Goal: Task Accomplishment & Management: Manage account settings

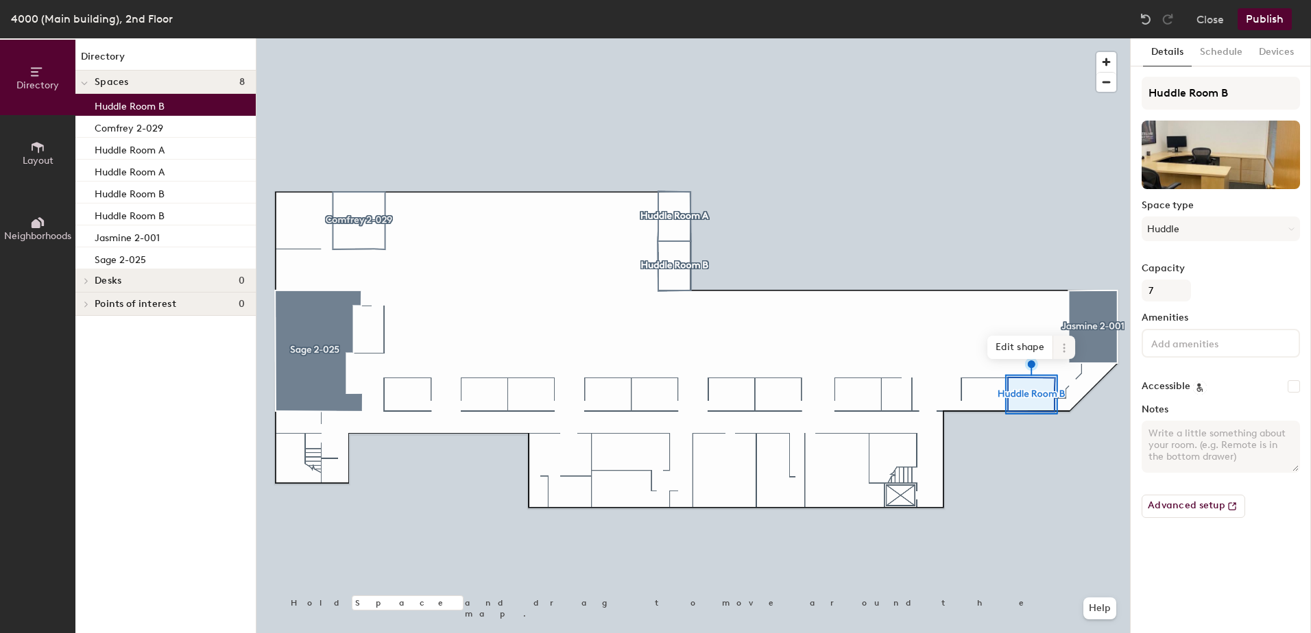
click at [1066, 350] on icon at bounding box center [1063, 348] width 11 height 11
click at [1063, 383] on span "Remove from map" at bounding box center [1113, 379] width 122 height 23
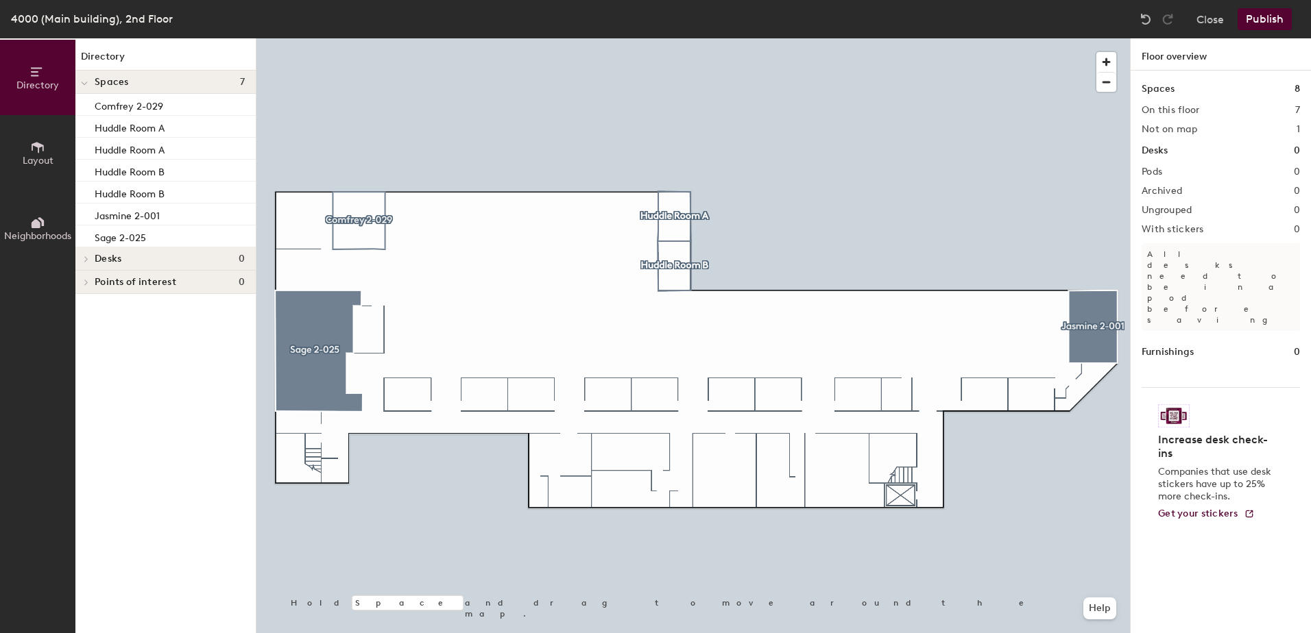
click at [1256, 16] on button "Publish" at bounding box center [1264, 19] width 54 height 22
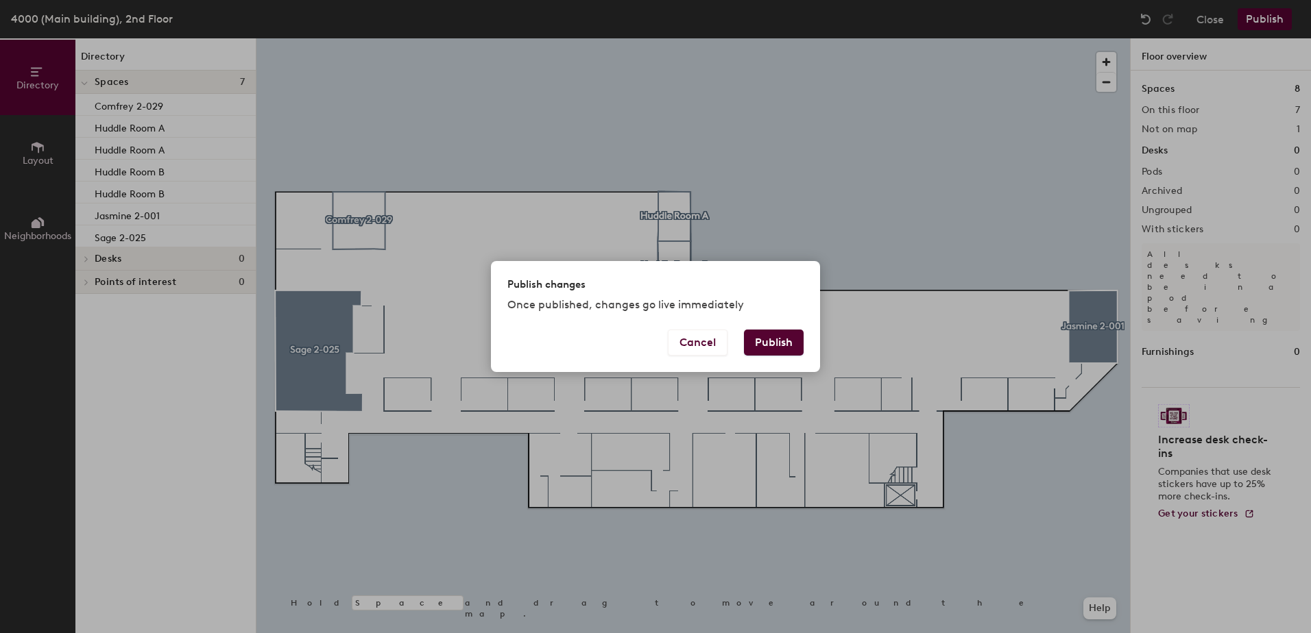
click at [792, 342] on button "Publish" at bounding box center [774, 343] width 60 height 26
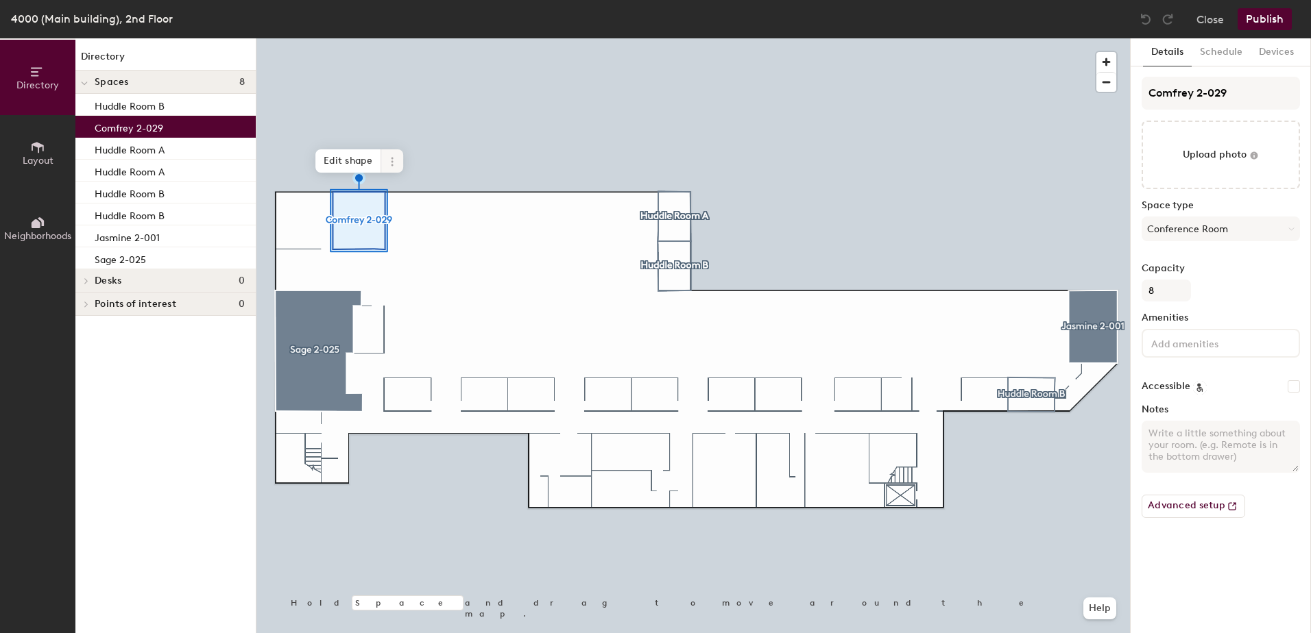
click at [389, 159] on icon at bounding box center [392, 161] width 11 height 11
click at [1156, 511] on button "Advanced setup" at bounding box center [1193, 506] width 104 height 23
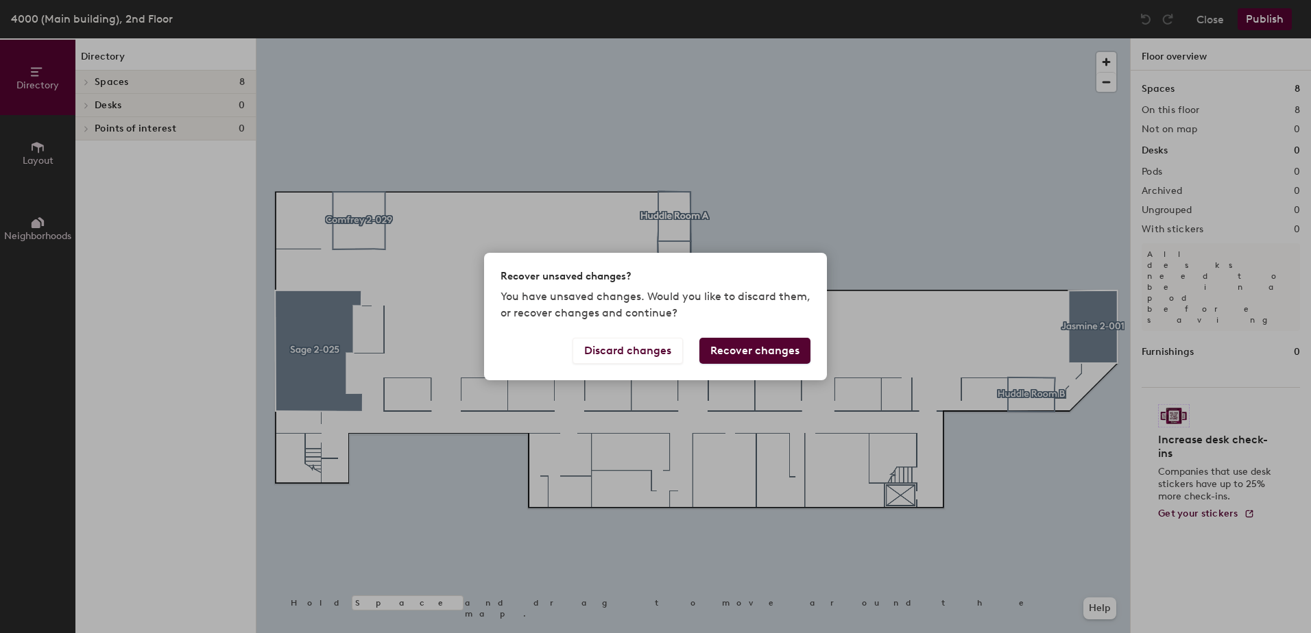
click at [731, 354] on button "Recover changes" at bounding box center [754, 351] width 111 height 26
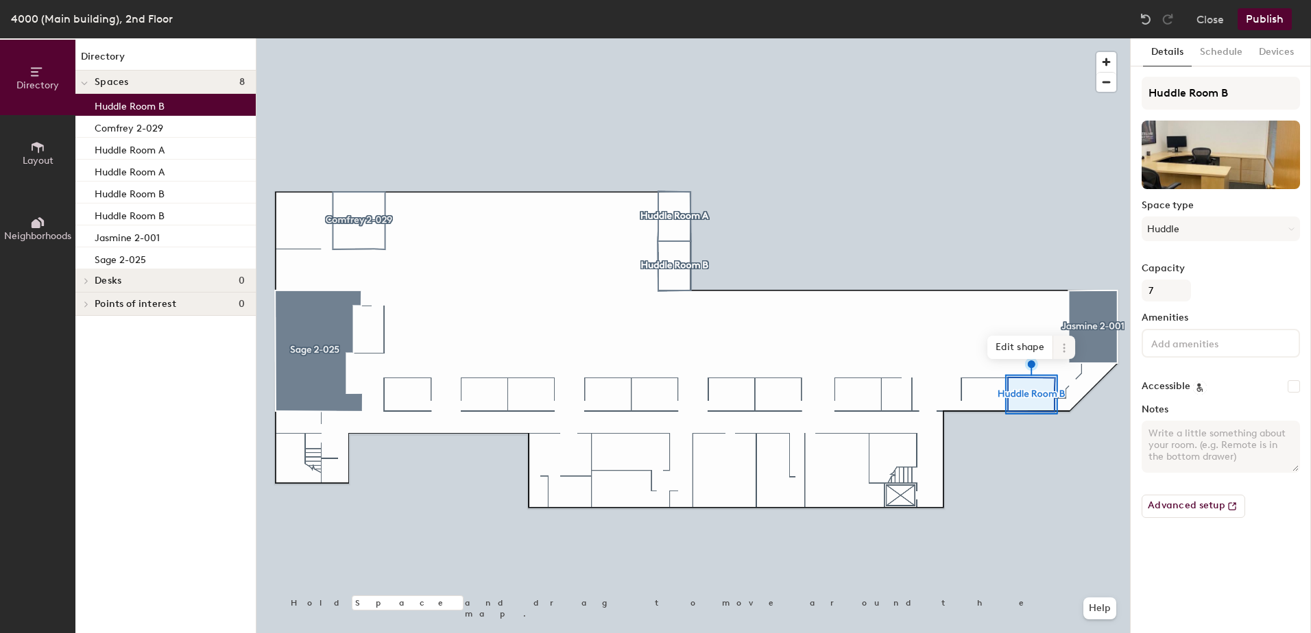
click at [1064, 343] on icon at bounding box center [1063, 344] width 2 height 2
click at [1058, 379] on span "Remove from map" at bounding box center [1113, 379] width 122 height 23
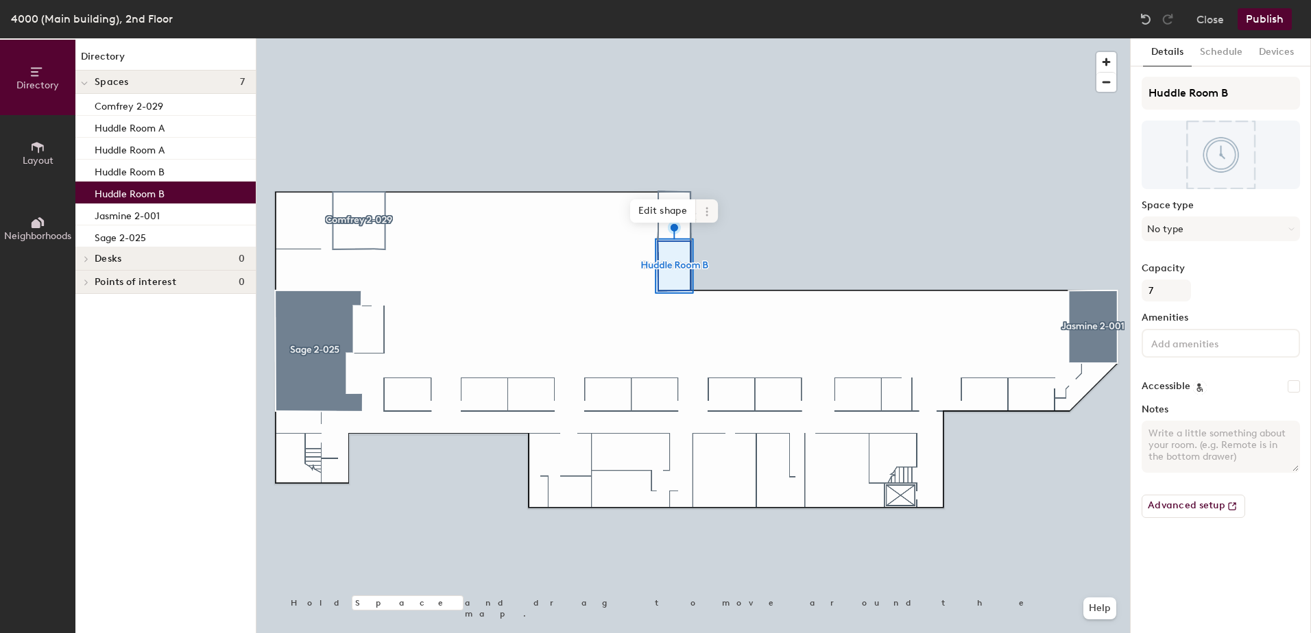
click at [703, 212] on icon at bounding box center [706, 211] width 11 height 11
click at [1175, 235] on button "No type" at bounding box center [1220, 229] width 158 height 25
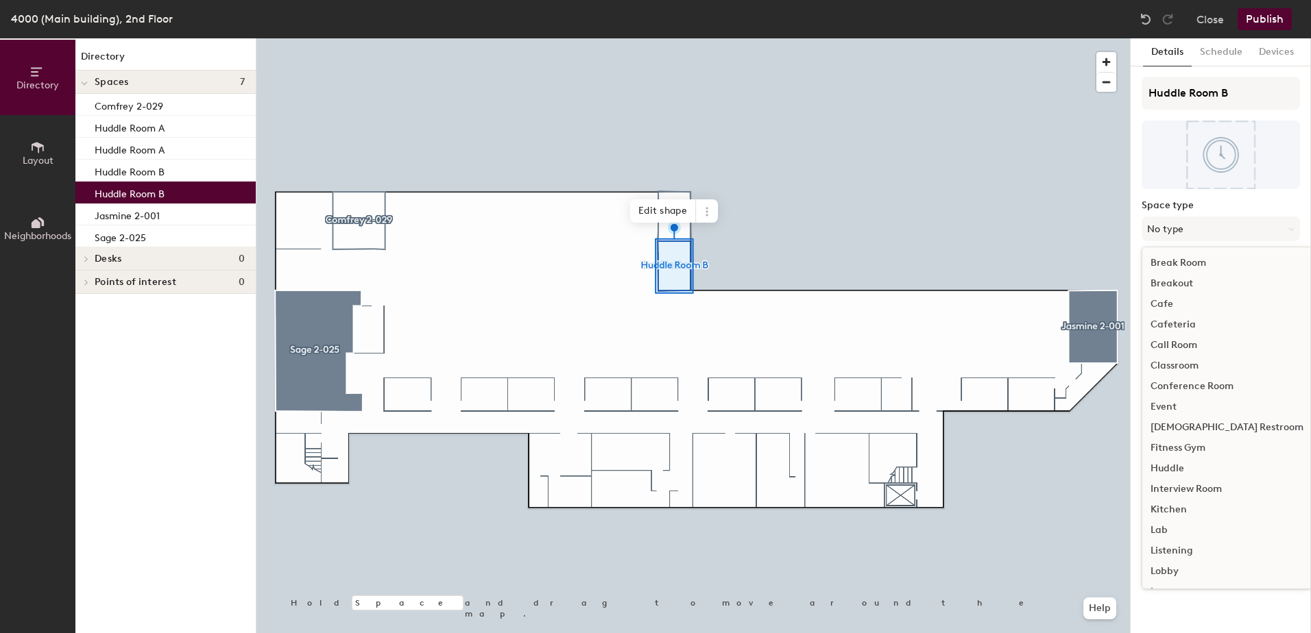
click at [1178, 465] on div "Huddle" at bounding box center [1226, 469] width 169 height 21
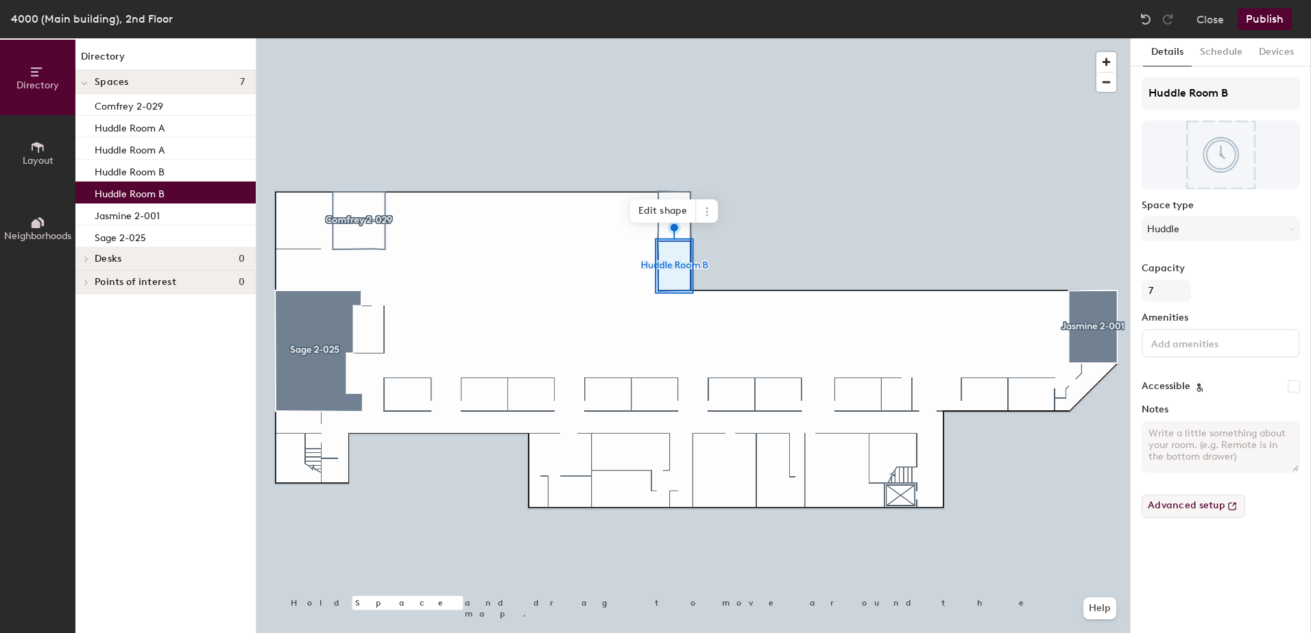
click at [1183, 511] on button "Advanced setup" at bounding box center [1193, 506] width 104 height 23
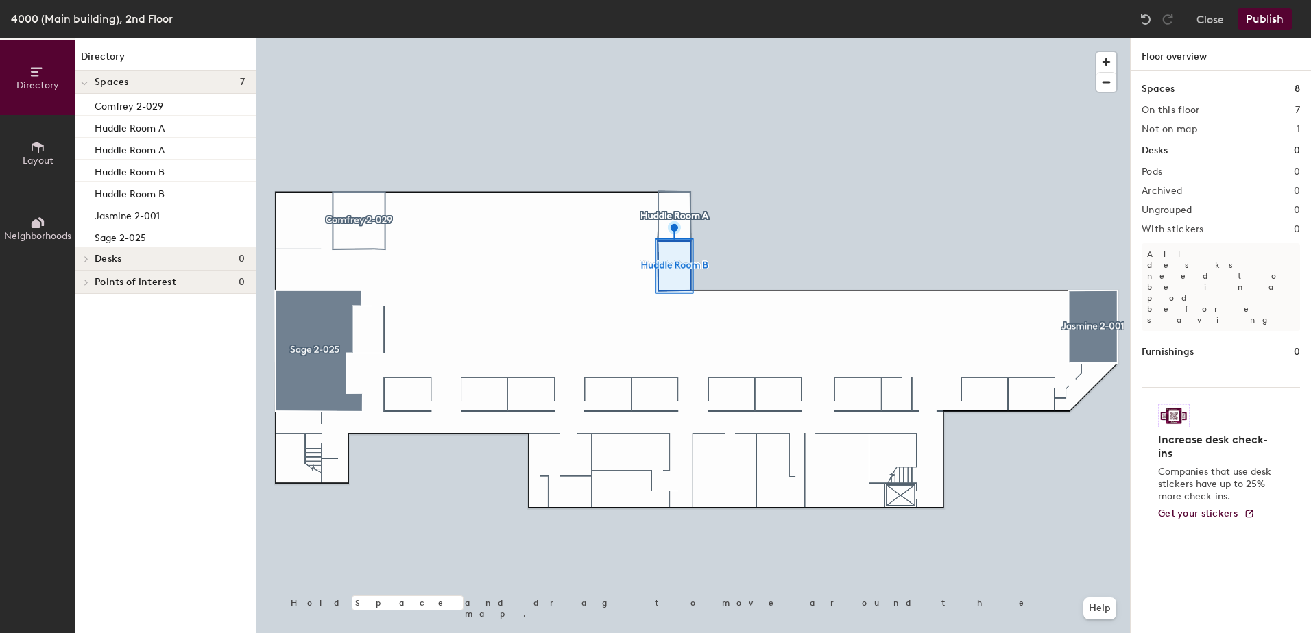
click at [875, 38] on div at bounding box center [692, 38] width 873 height 0
click at [889, 38] on div at bounding box center [692, 38] width 873 height 0
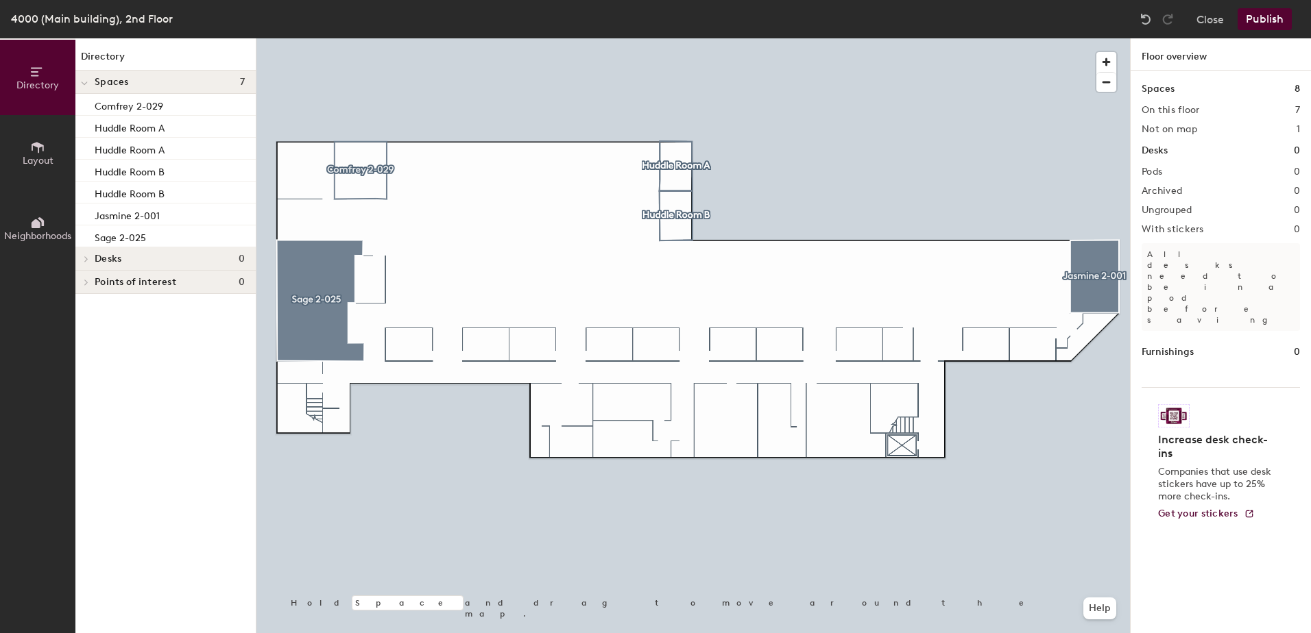
click at [1184, 11] on div at bounding box center [1184, 17] width 1 height 19
click at [1207, 19] on button "Close" at bounding box center [1209, 19] width 27 height 22
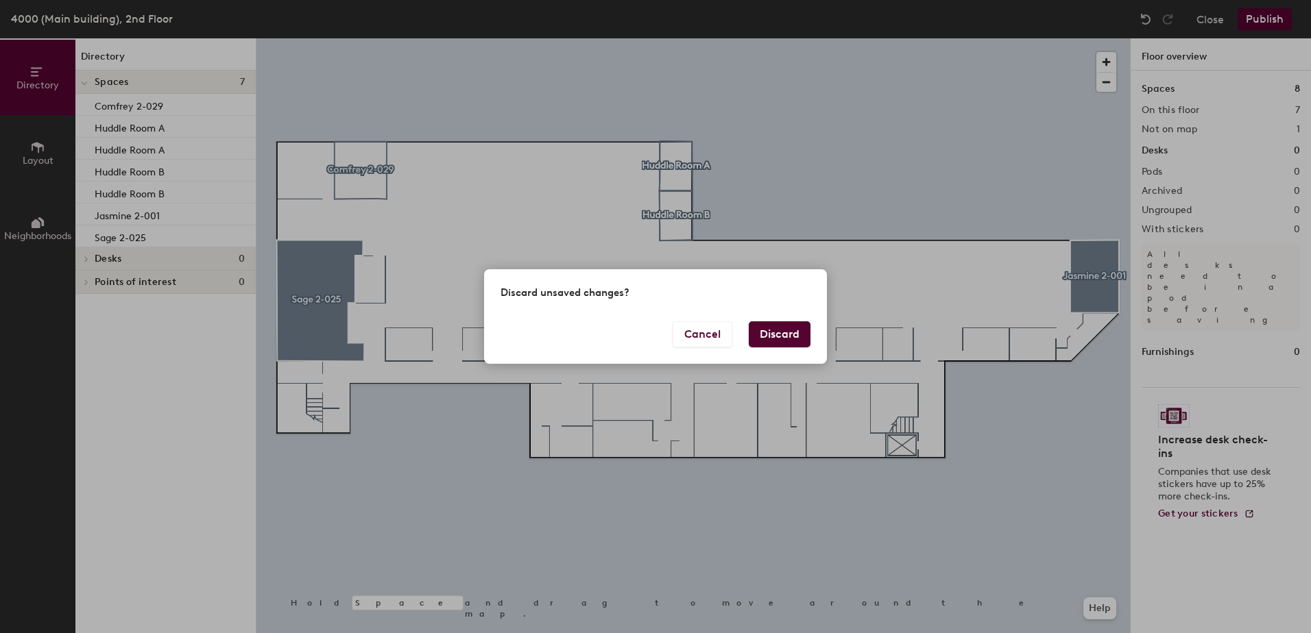
click at [778, 332] on button "Discard" at bounding box center [780, 334] width 62 height 26
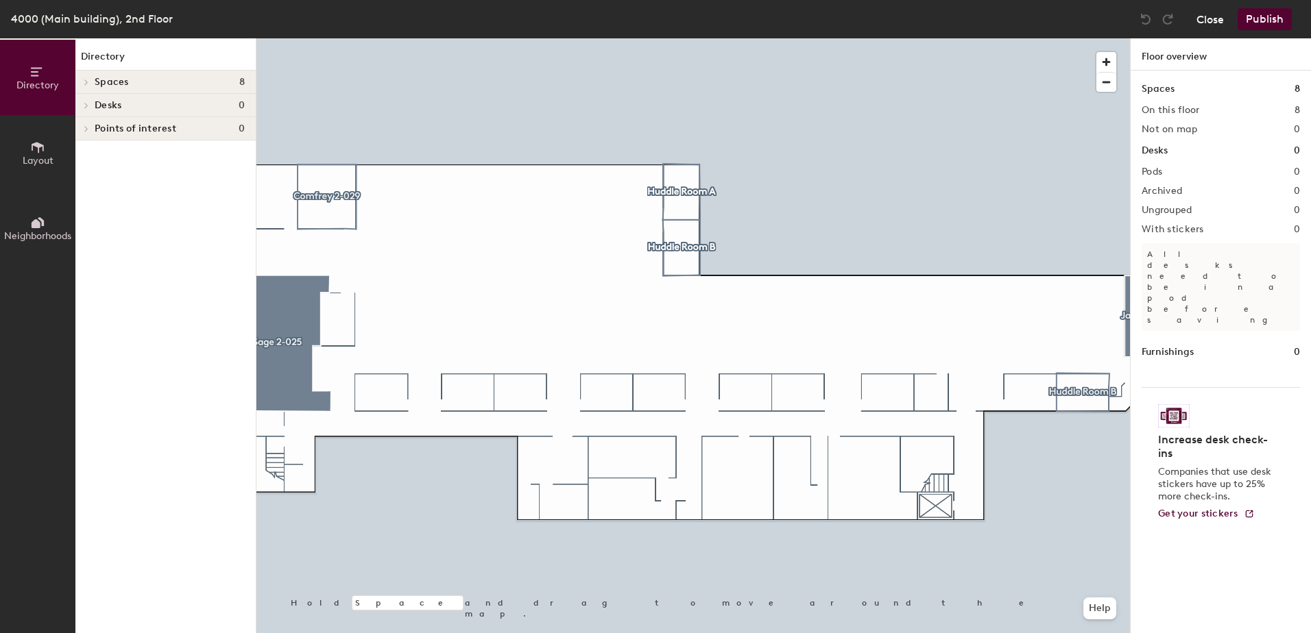
click at [1217, 22] on button "Close" at bounding box center [1209, 19] width 27 height 22
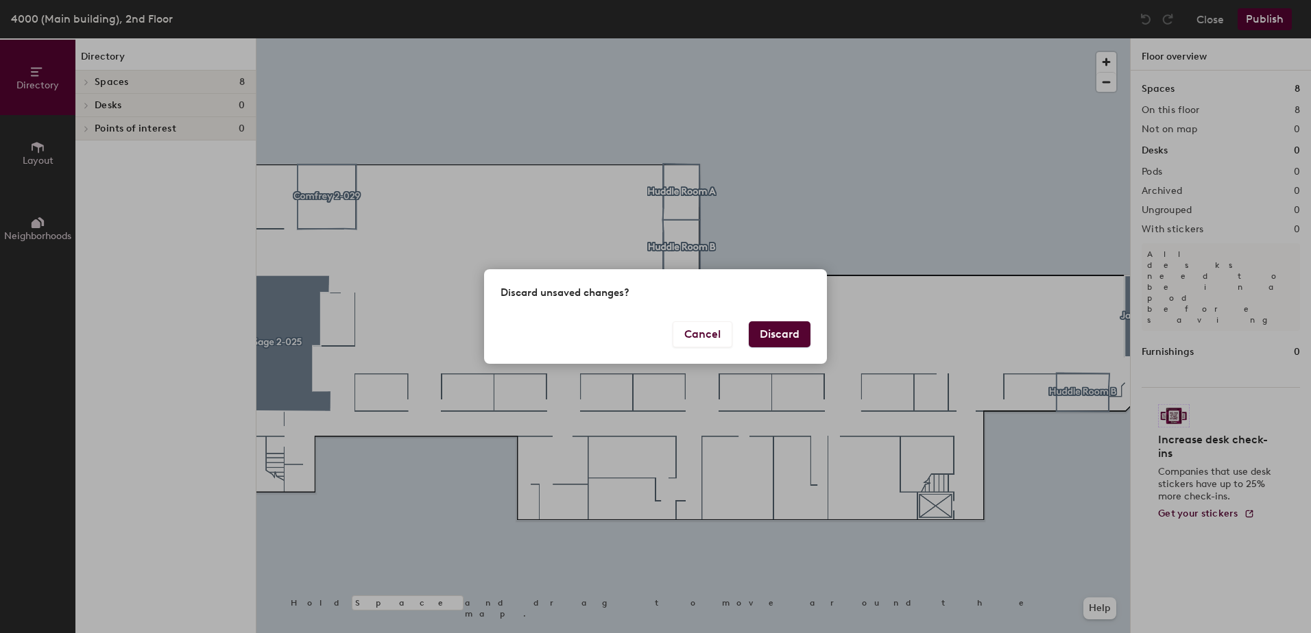
click at [751, 333] on button "Discard" at bounding box center [780, 334] width 62 height 26
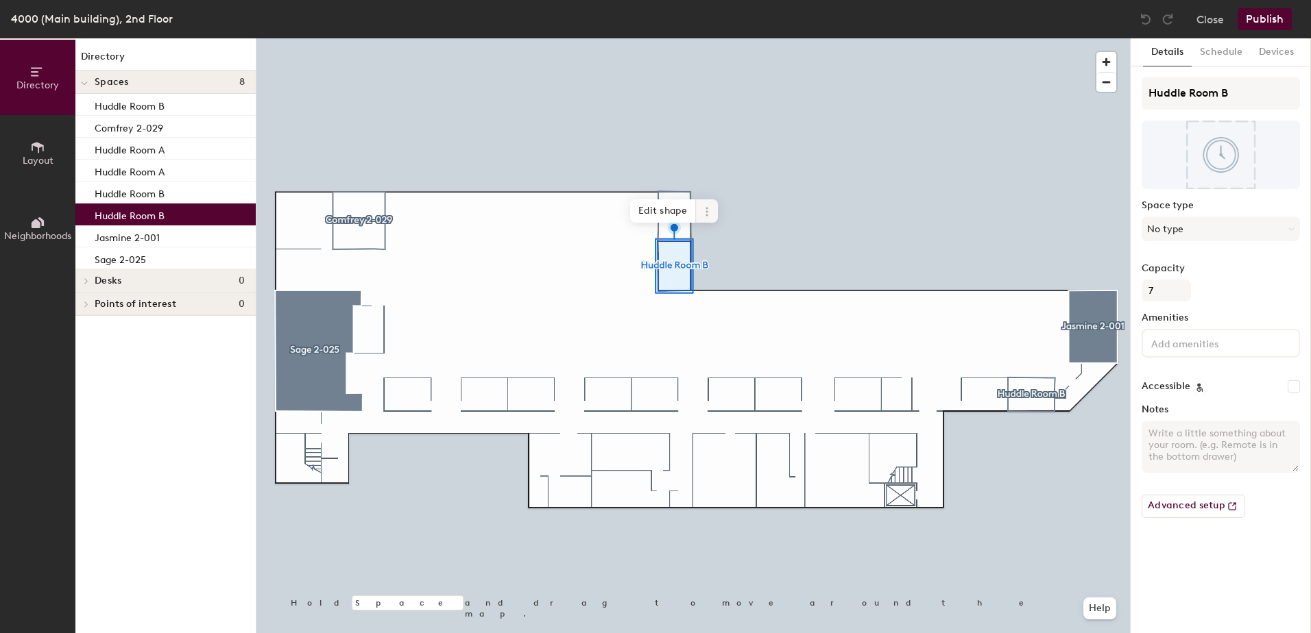
click at [709, 212] on icon at bounding box center [706, 211] width 11 height 11
click at [713, 238] on span "Remove from map" at bounding box center [756, 243] width 122 height 23
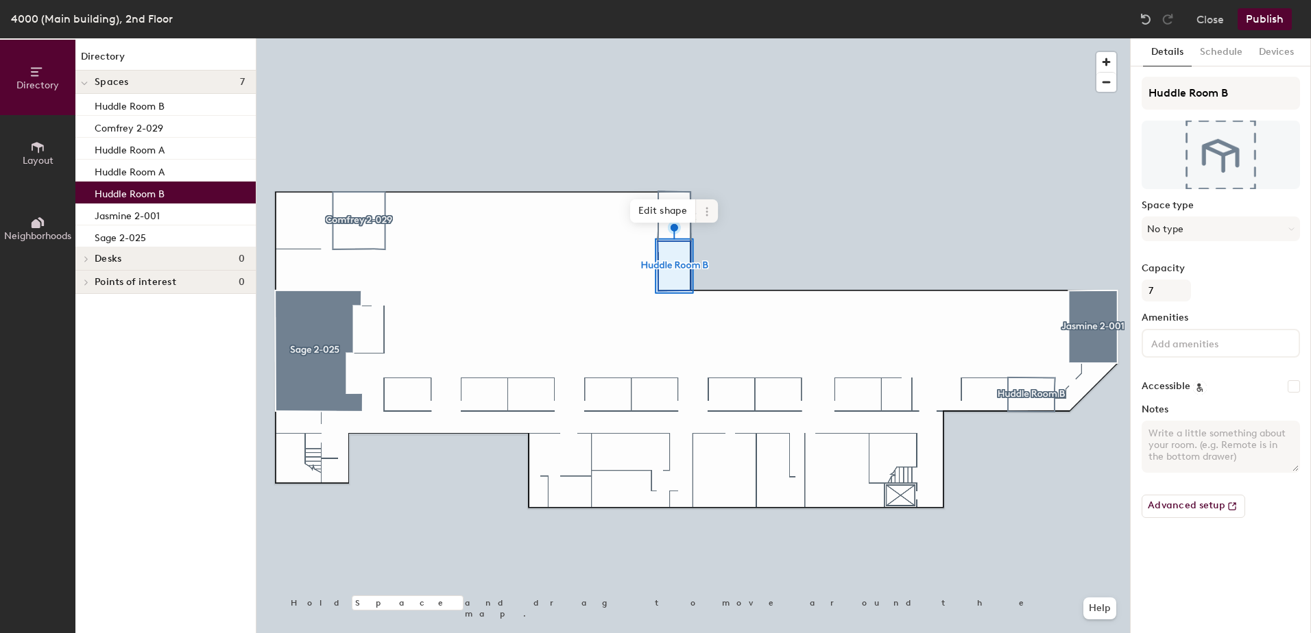
click at [704, 212] on icon at bounding box center [706, 211] width 11 height 11
click at [714, 242] on span "Remove from map" at bounding box center [756, 243] width 122 height 23
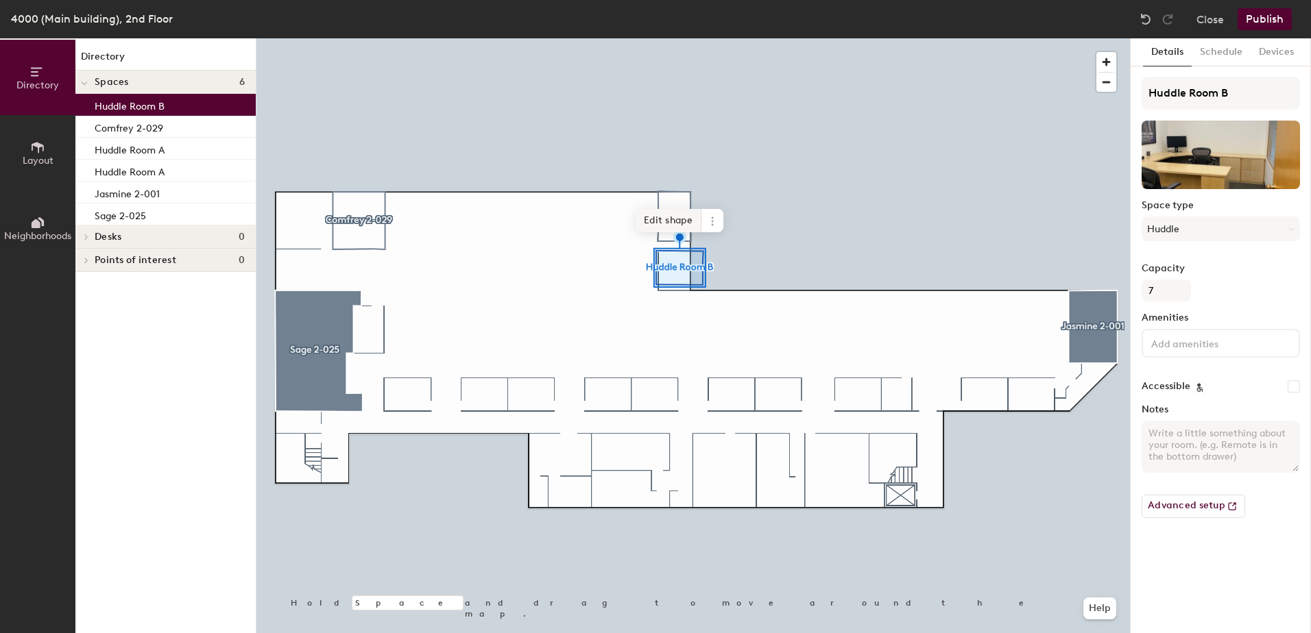
click at [683, 218] on span "Edit shape" at bounding box center [668, 220] width 66 height 23
click at [703, 223] on span "Done" at bounding box center [701, 221] width 40 height 23
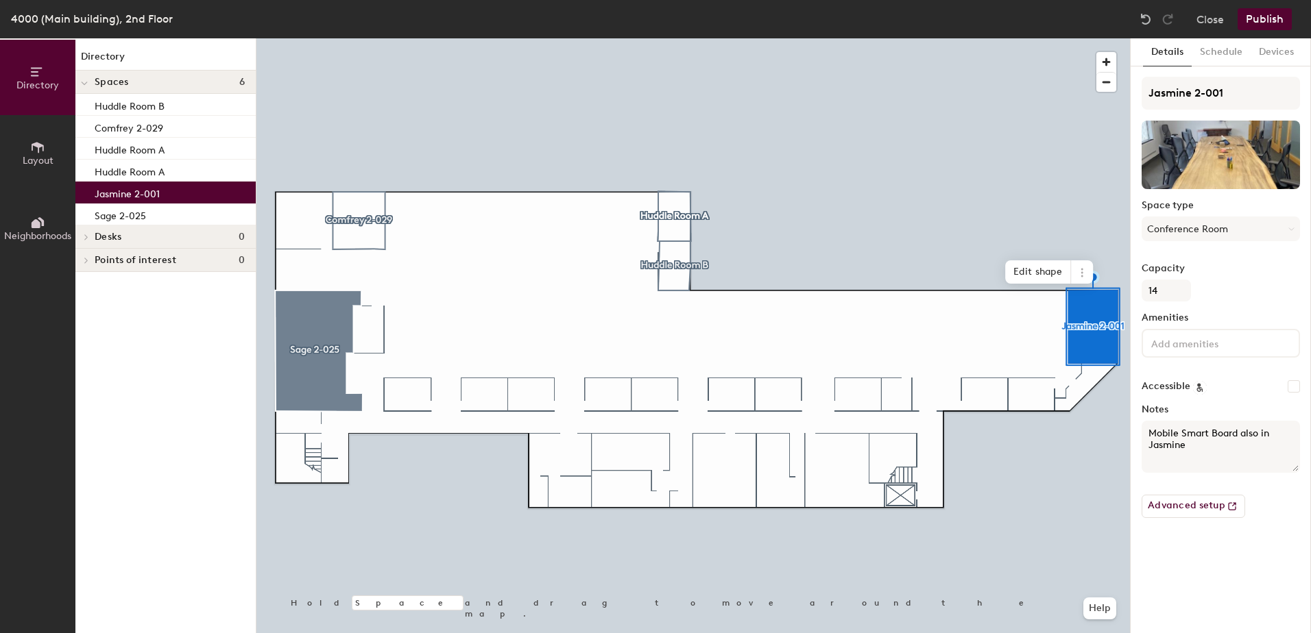
click at [317, 38] on div at bounding box center [692, 38] width 873 height 0
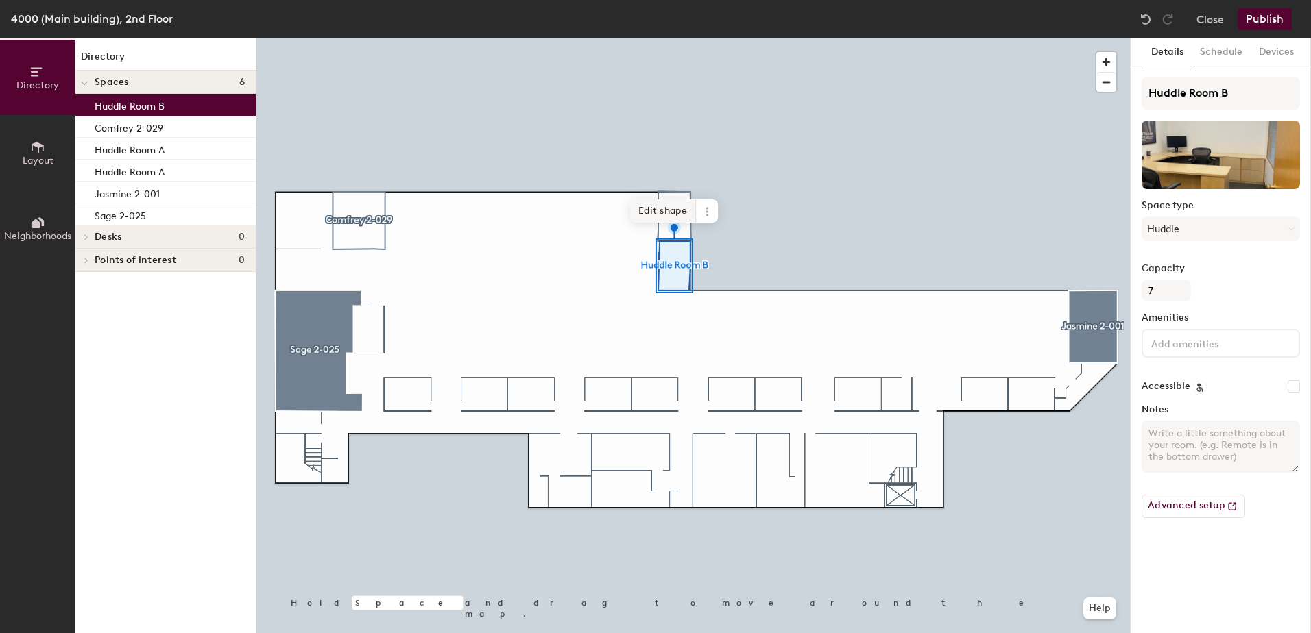
click at [673, 214] on span "Edit shape" at bounding box center [663, 210] width 66 height 23
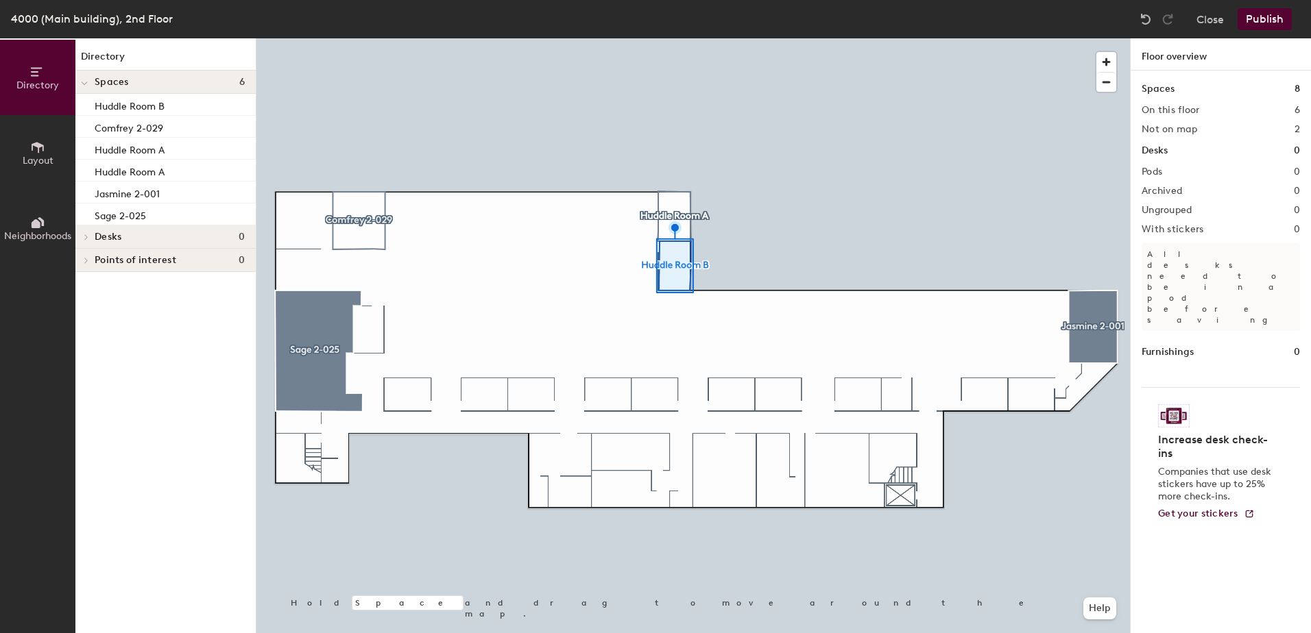
click at [679, 38] on div at bounding box center [692, 38] width 873 height 0
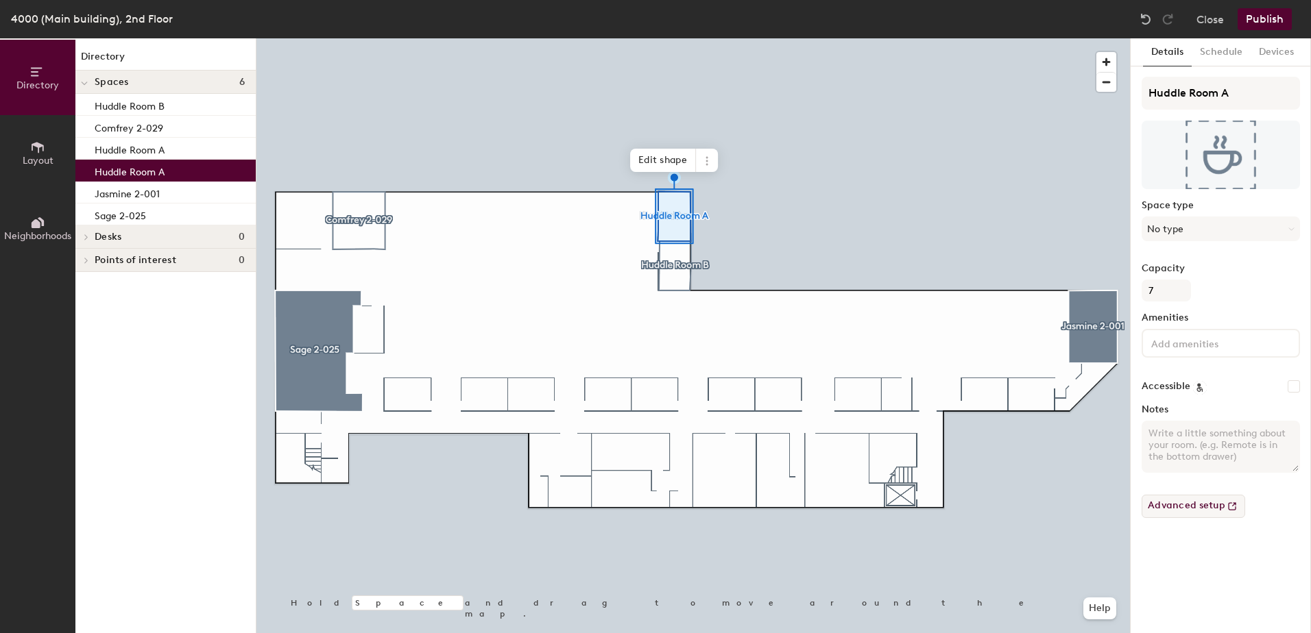
click at [1179, 504] on button "Advanced setup" at bounding box center [1193, 506] width 104 height 23
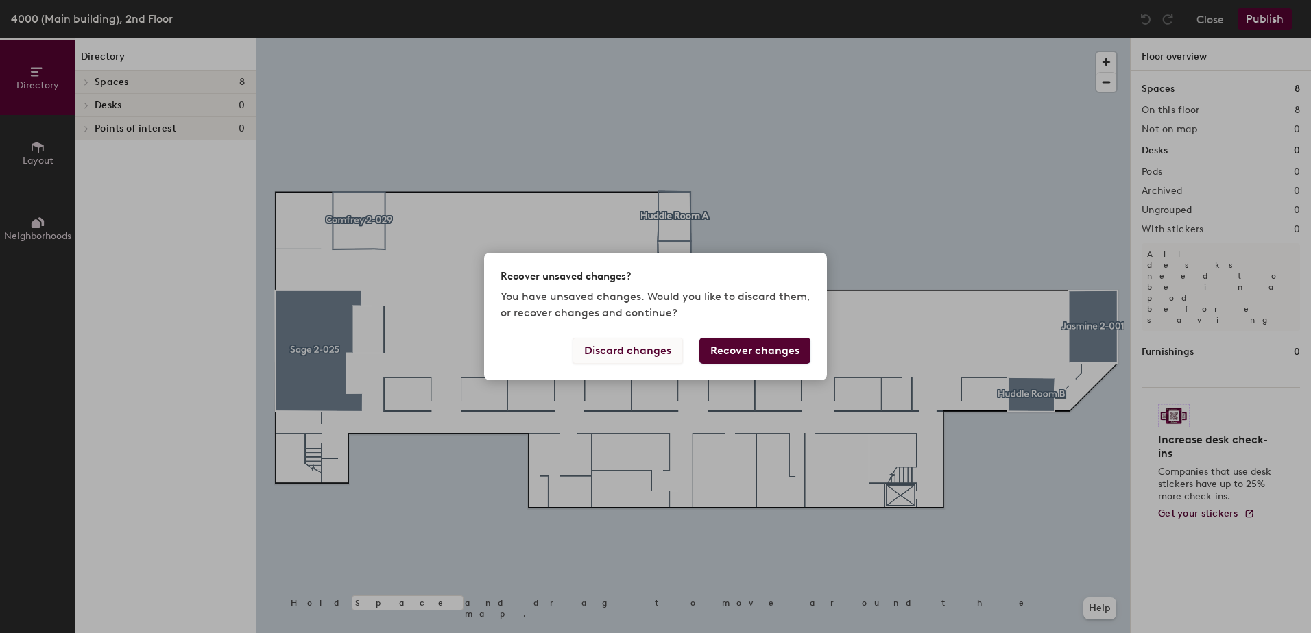
click at [665, 354] on button "Discard changes" at bounding box center [627, 351] width 110 height 26
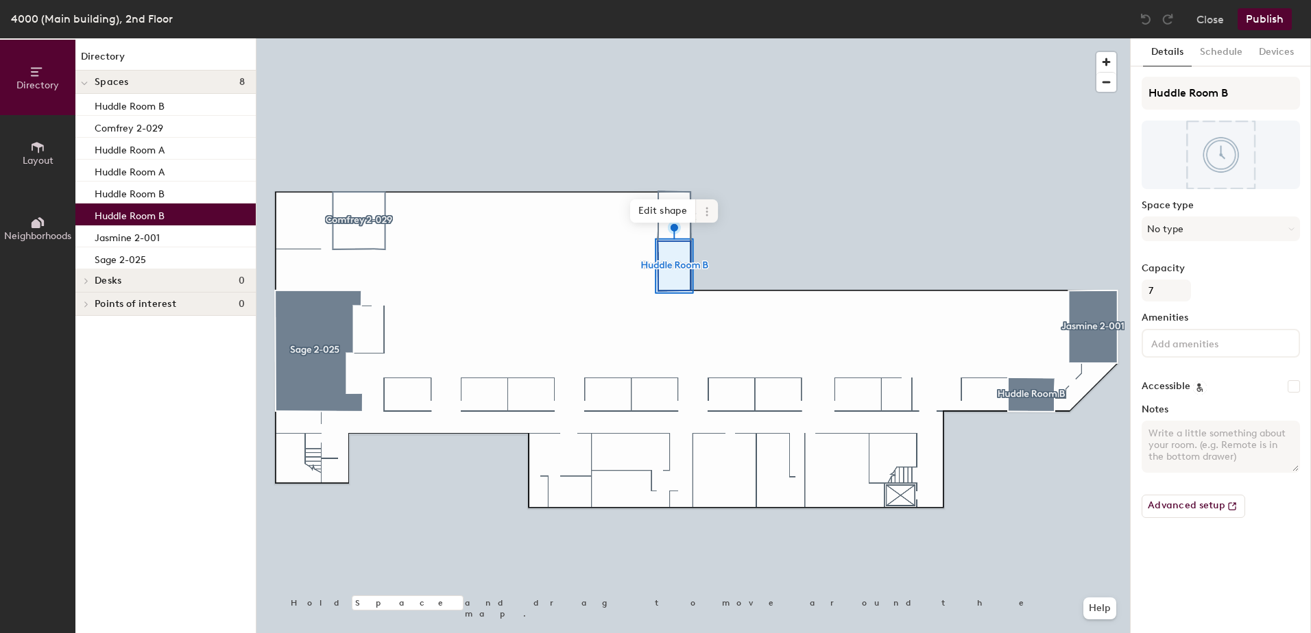
click at [713, 213] on span at bounding box center [707, 210] width 22 height 23
click at [714, 240] on span "Remove from map" at bounding box center [756, 243] width 122 height 23
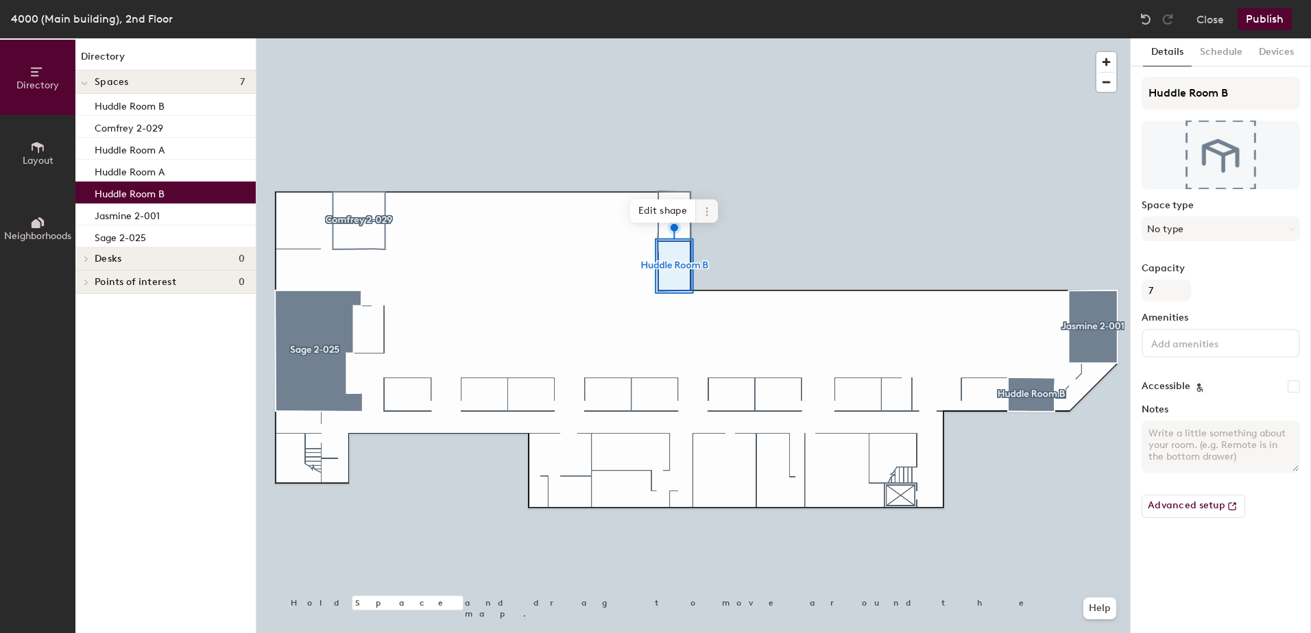
click at [702, 210] on icon at bounding box center [706, 211] width 11 height 11
click at [722, 241] on span "Remove from map" at bounding box center [756, 243] width 122 height 23
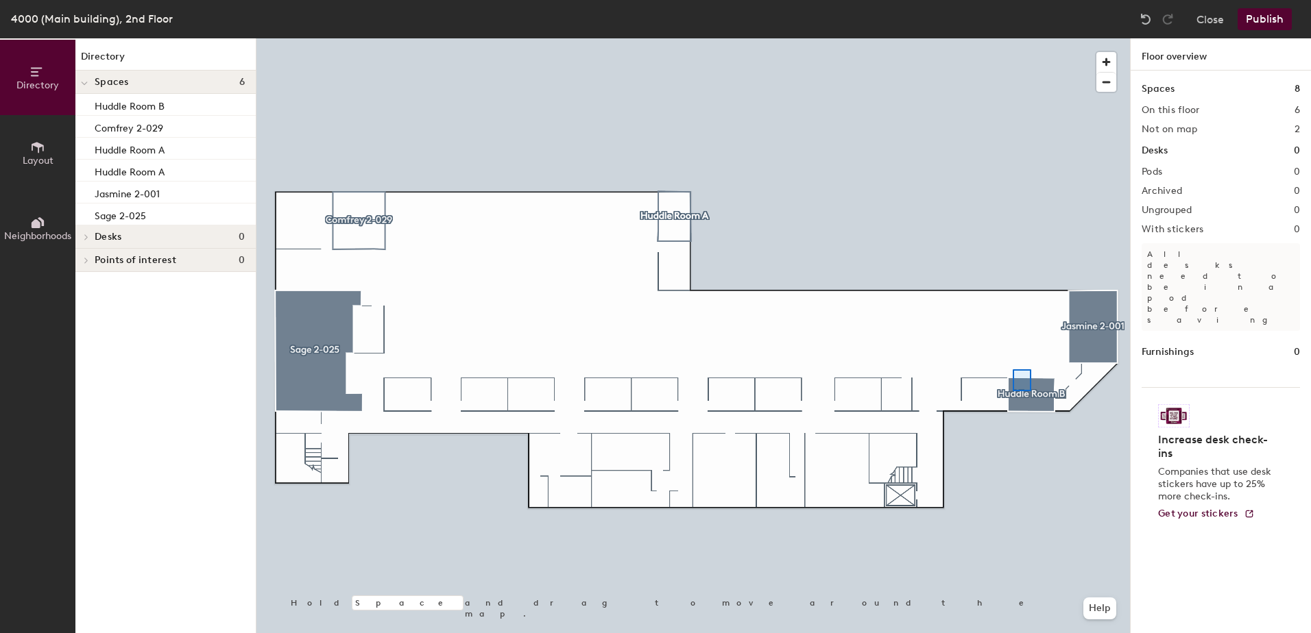
click at [1016, 38] on div at bounding box center [692, 38] width 873 height 0
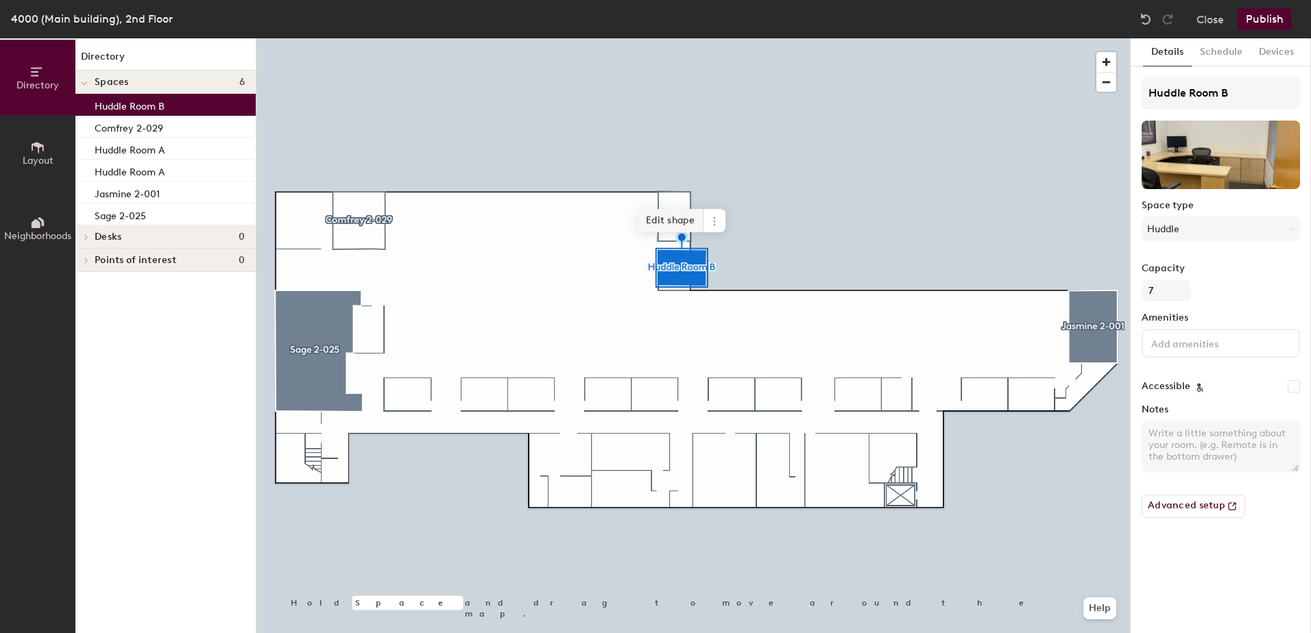
click at [663, 219] on span "Edit shape" at bounding box center [670, 220] width 66 height 23
click at [651, 221] on span "Delete point" at bounding box center [653, 221] width 75 height 23
click at [701, 226] on span "Done" at bounding box center [701, 221] width 40 height 23
click at [1221, 55] on button "Schedule" at bounding box center [1220, 52] width 59 height 28
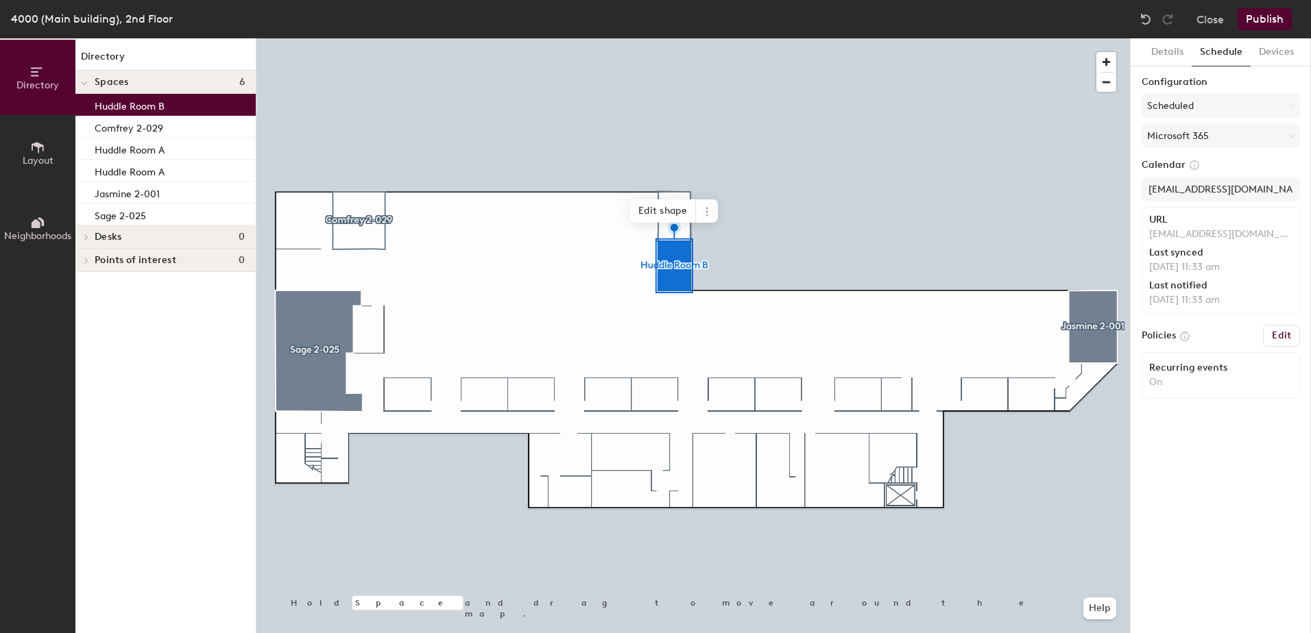
click at [1265, 13] on button "Publish" at bounding box center [1264, 19] width 54 height 22
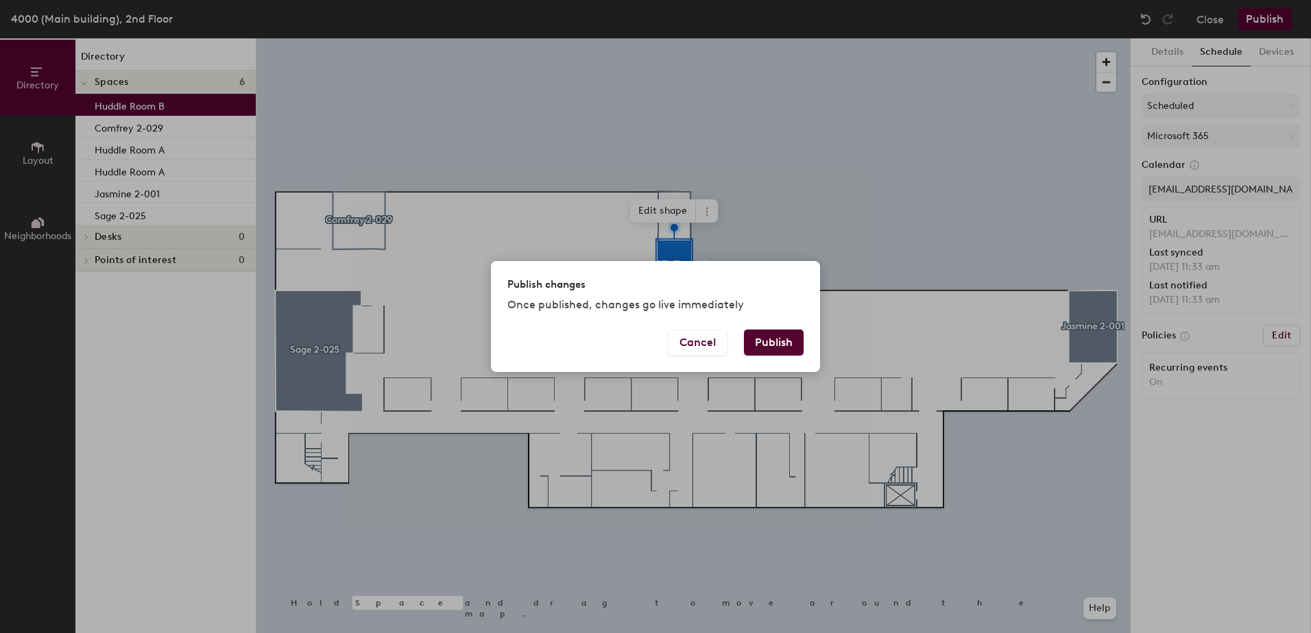
click at [777, 345] on button "Publish" at bounding box center [774, 343] width 60 height 26
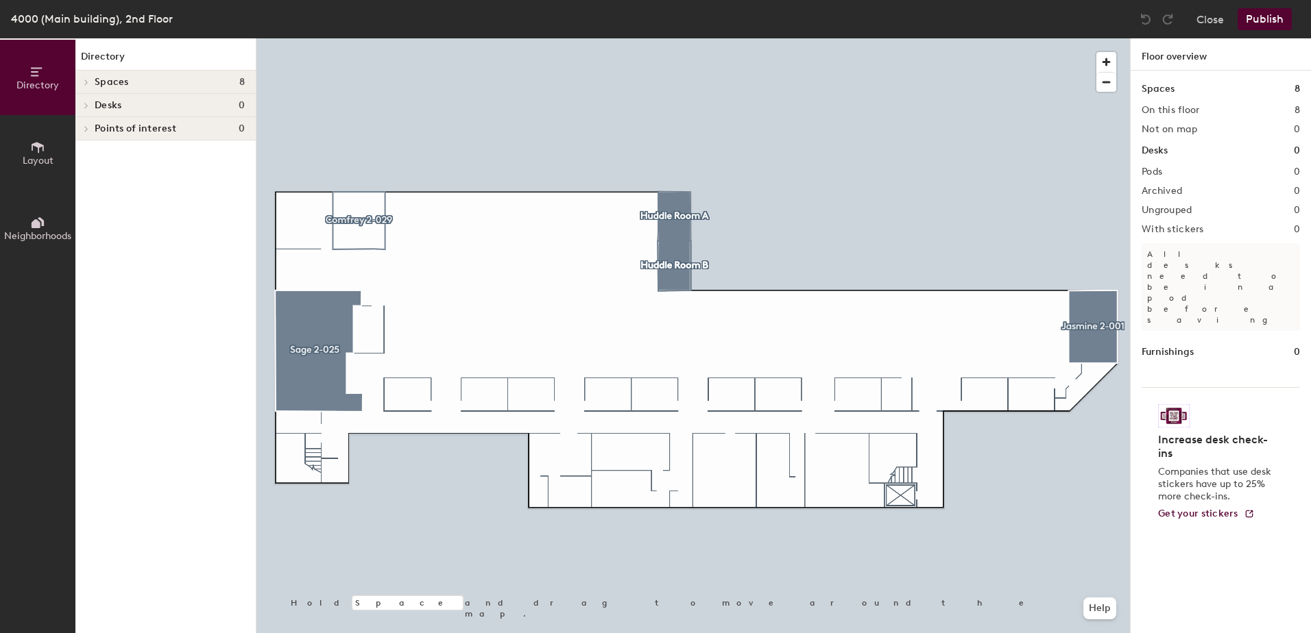
click at [677, 38] on div at bounding box center [692, 38] width 873 height 0
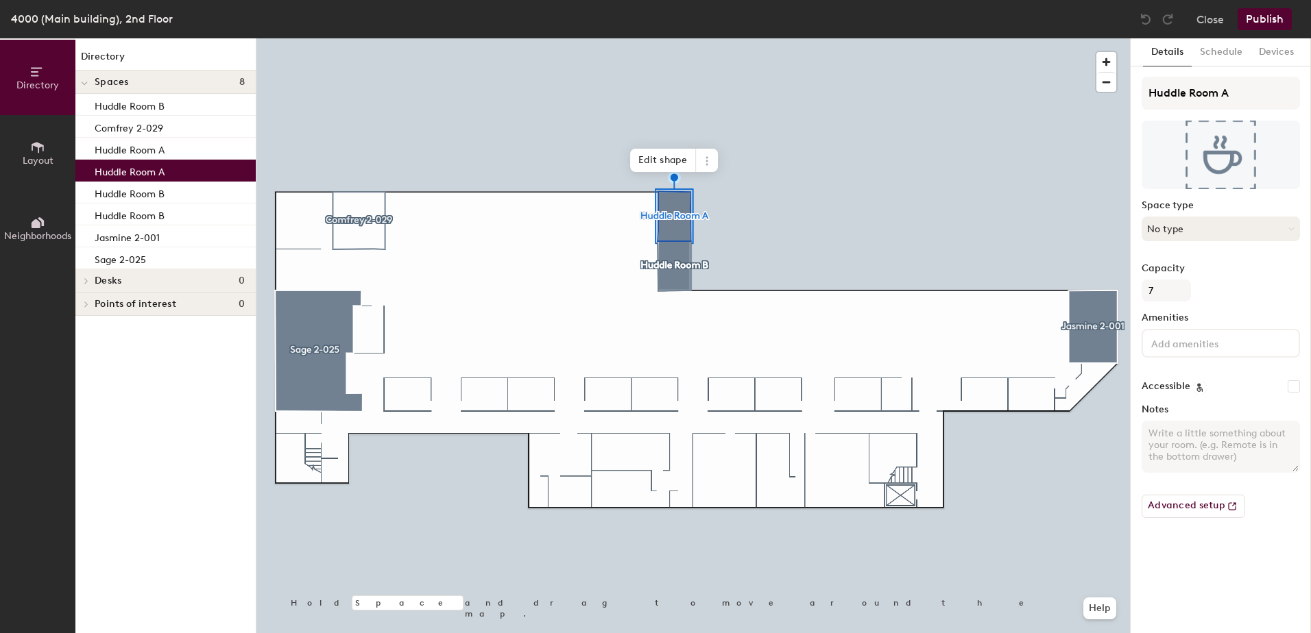
click at [1197, 229] on button "No type" at bounding box center [1220, 229] width 158 height 25
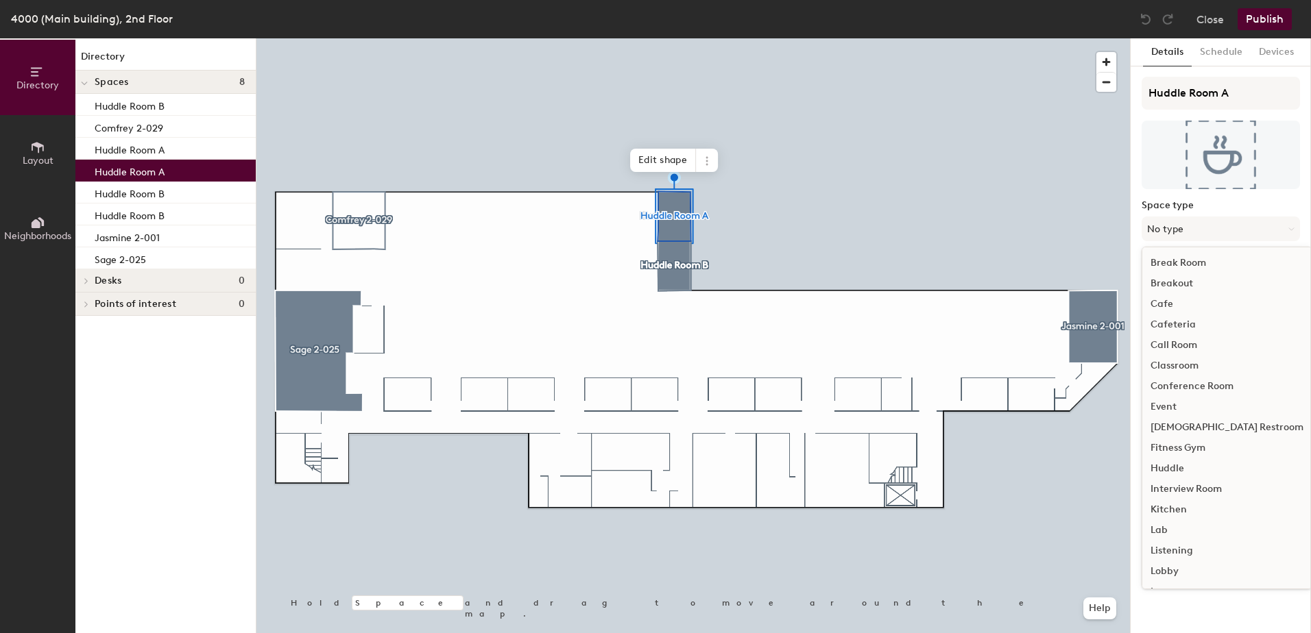
click at [1174, 464] on div "Huddle" at bounding box center [1226, 469] width 169 height 21
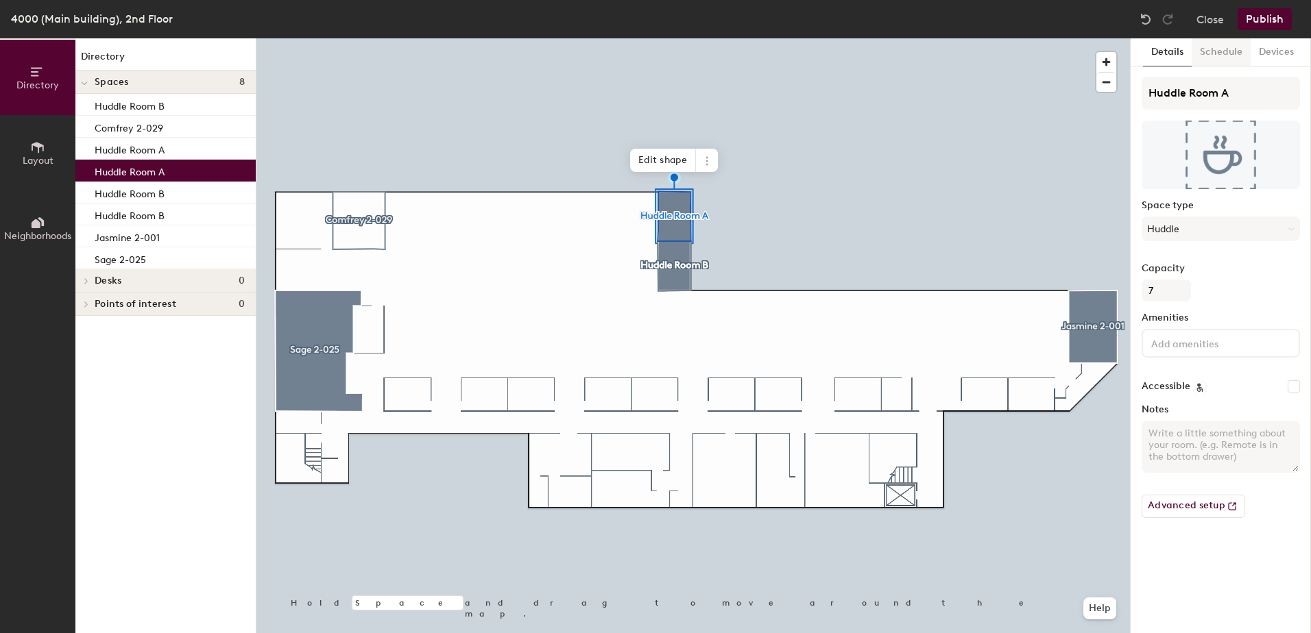
click at [1219, 48] on button "Schedule" at bounding box center [1220, 52] width 59 height 28
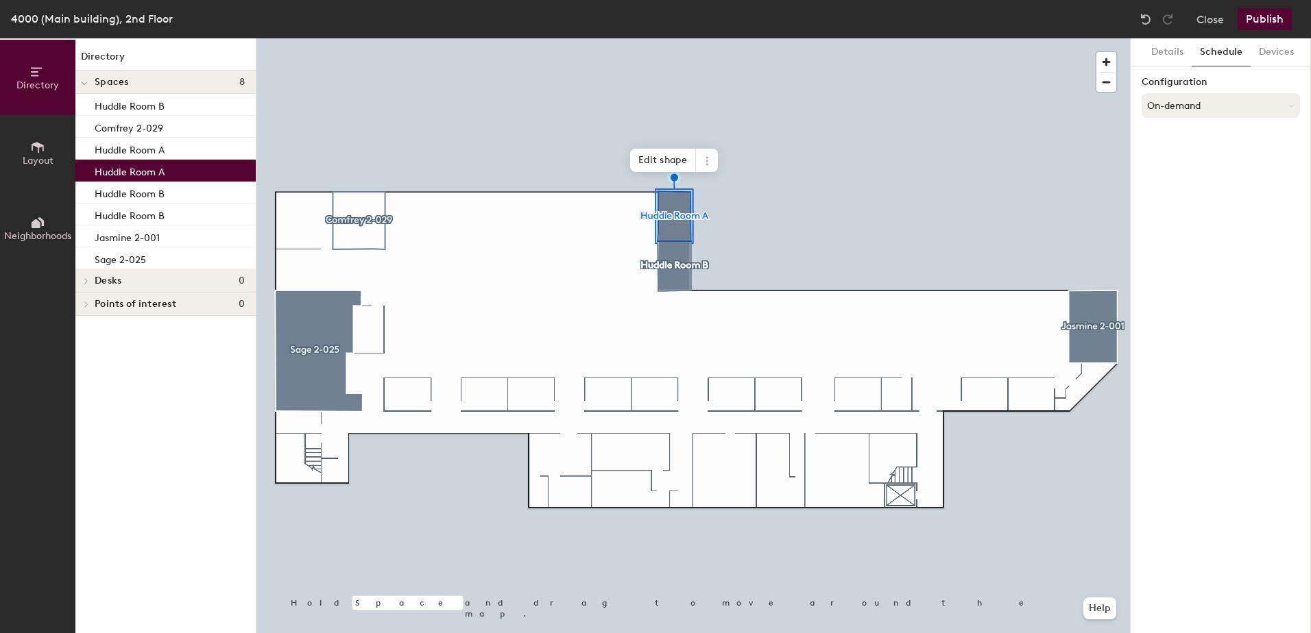
click at [1202, 108] on button "On-demand" at bounding box center [1220, 105] width 158 height 25
click at [1176, 159] on div "Scheduled" at bounding box center [1220, 160] width 157 height 21
click at [1174, 137] on button "Select account" at bounding box center [1220, 135] width 158 height 25
click at [1171, 186] on div "Microsoft 365" at bounding box center [1220, 190] width 157 height 21
click at [1171, 197] on input at bounding box center [1220, 189] width 158 height 25
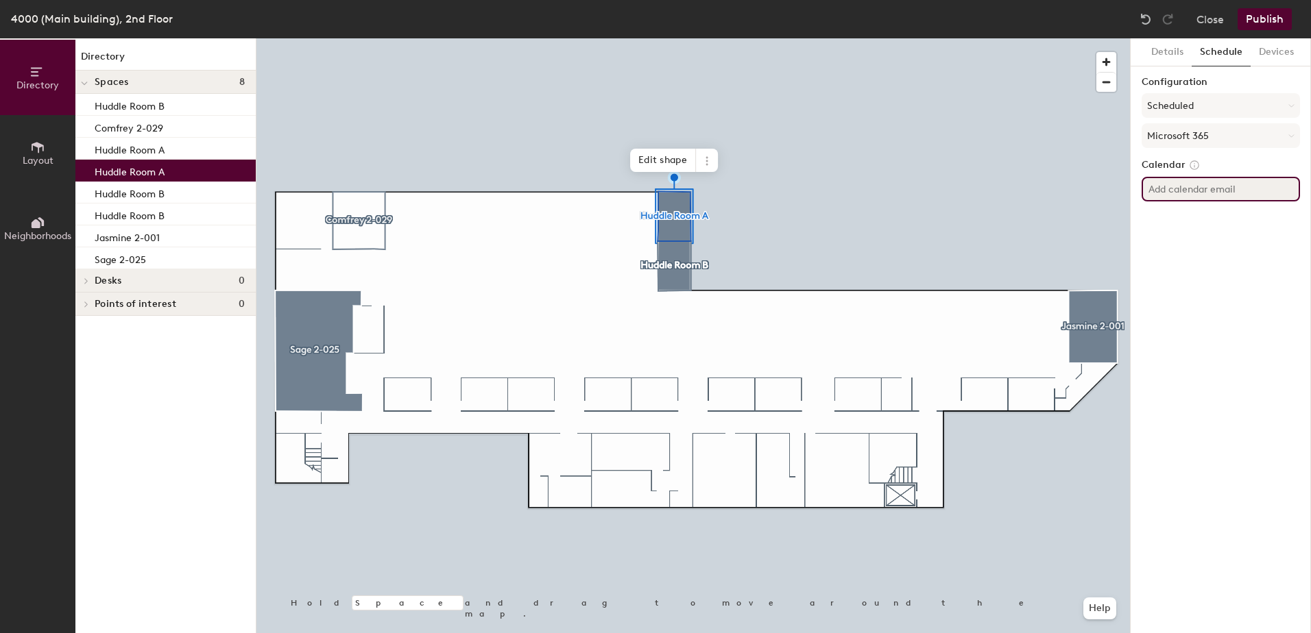
type input "a"
type input "Ave2flhuddlea@estee.com"
click at [1269, 49] on button "Devices" at bounding box center [1275, 52] width 51 height 28
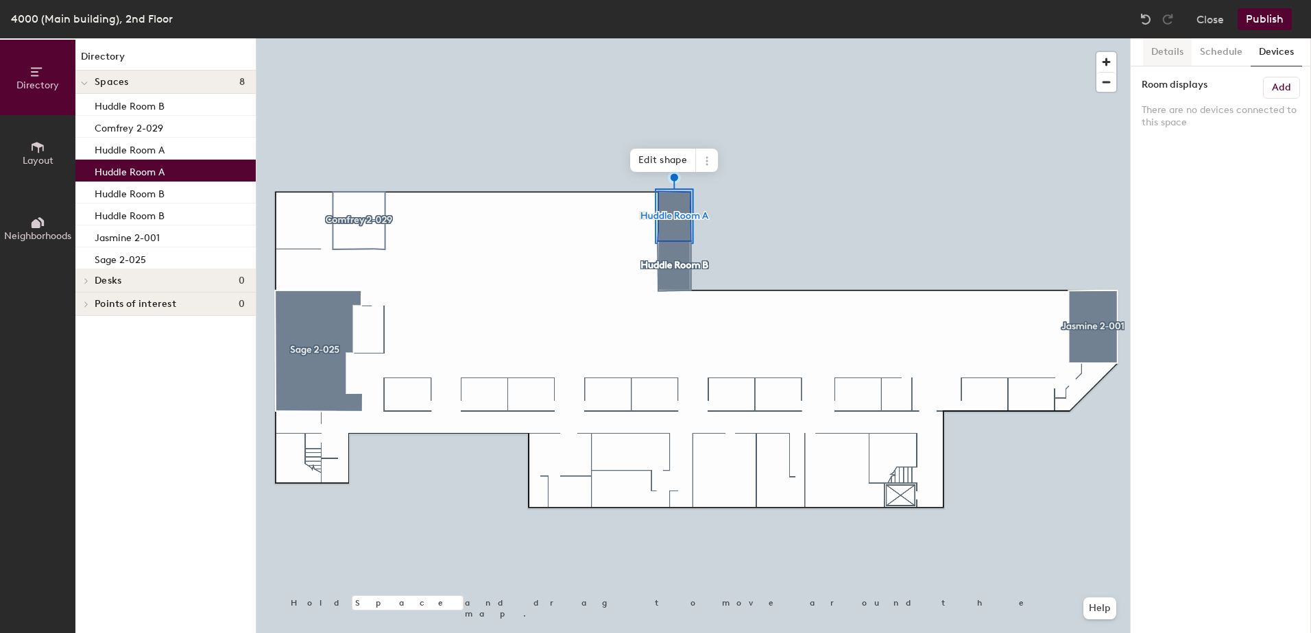
click at [1167, 49] on button "Details" at bounding box center [1167, 52] width 49 height 28
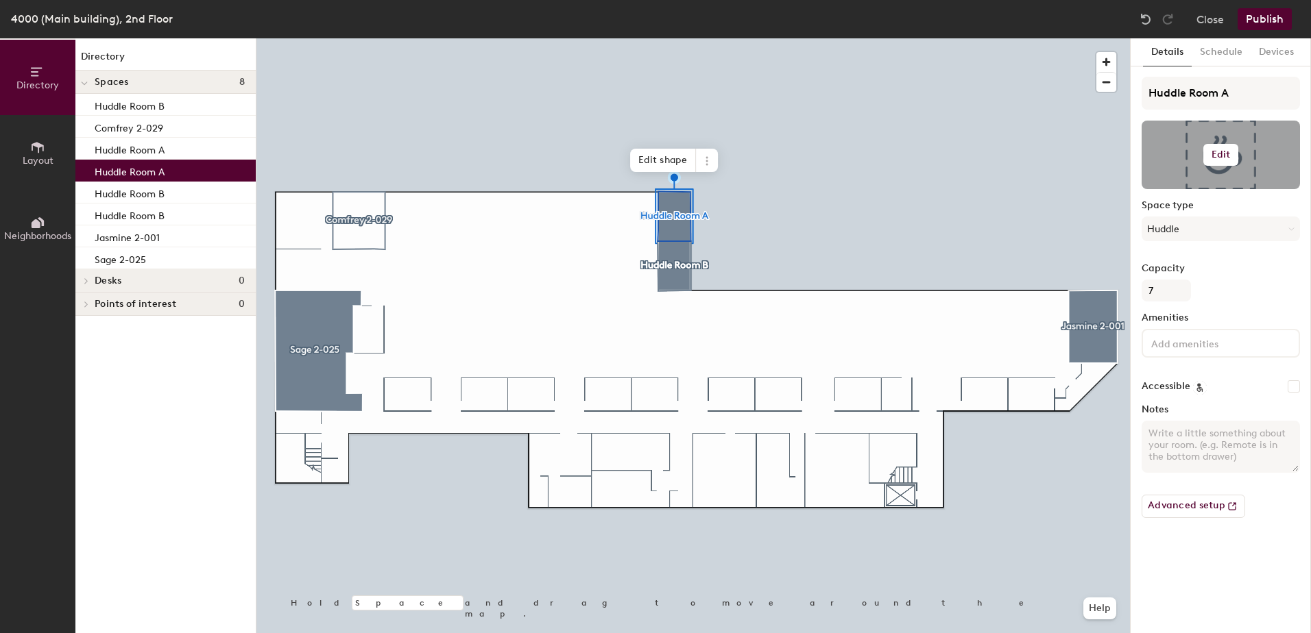
click at [1221, 135] on div at bounding box center [1220, 155] width 158 height 69
click at [1229, 152] on h6 "Edit" at bounding box center [1220, 154] width 19 height 11
click at [1181, 191] on input "file" at bounding box center [1231, 194] width 157 height 21
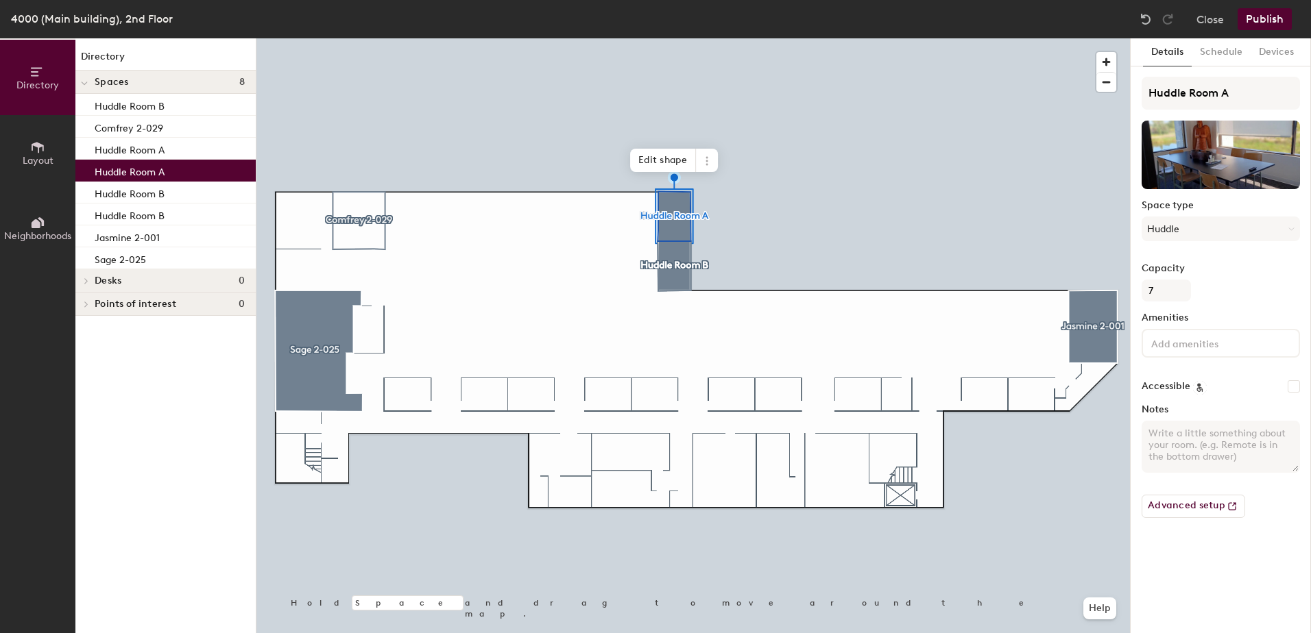
drag, startPoint x: 1209, startPoint y: 46, endPoint x: 1190, endPoint y: 55, distance: 21.2
click at [1210, 46] on button "Schedule" at bounding box center [1220, 52] width 59 height 28
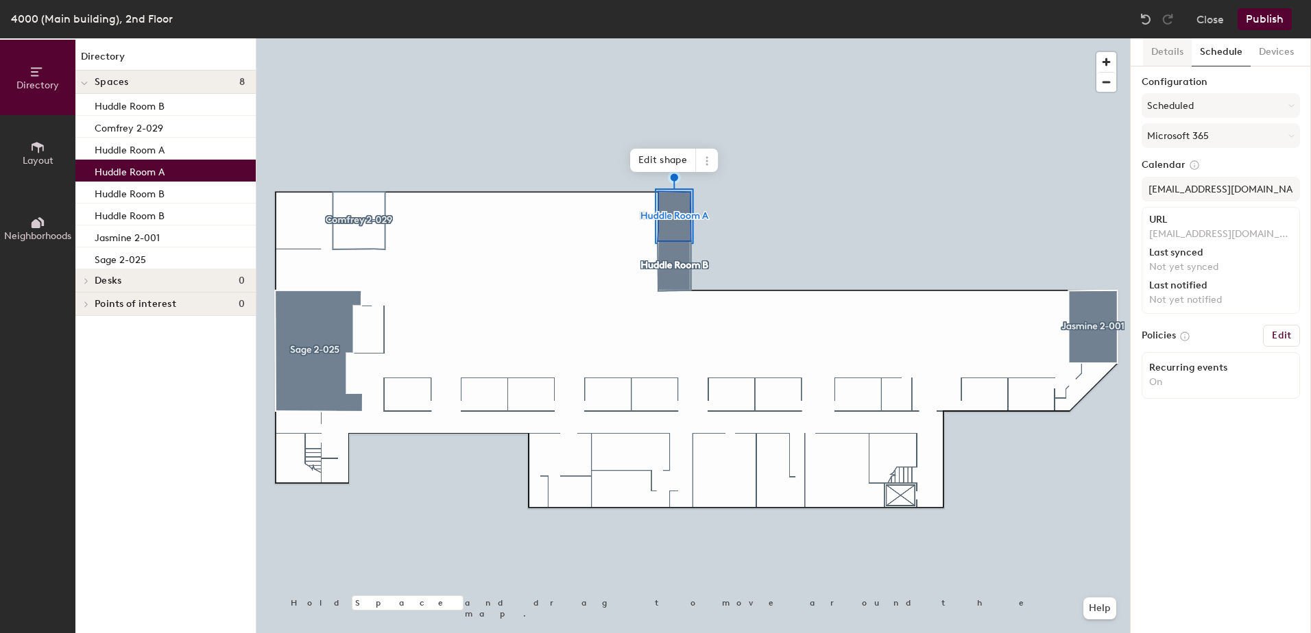
click at [1174, 50] on button "Details" at bounding box center [1167, 52] width 49 height 28
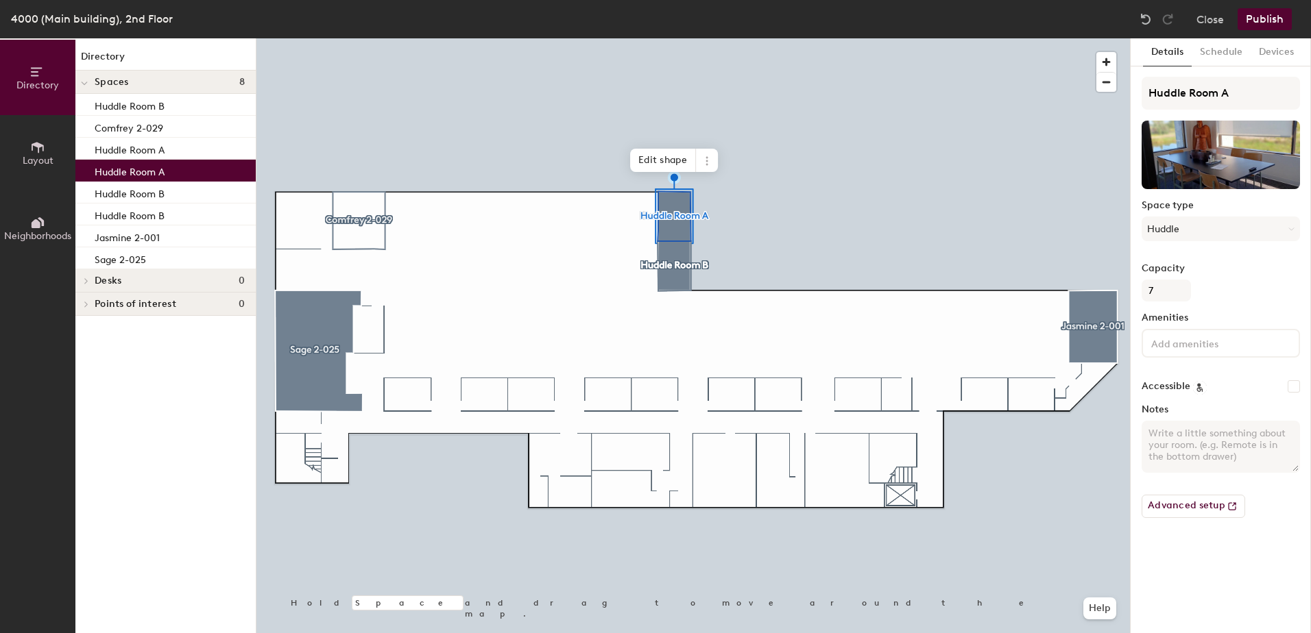
click at [1272, 18] on button "Publish" at bounding box center [1264, 19] width 54 height 22
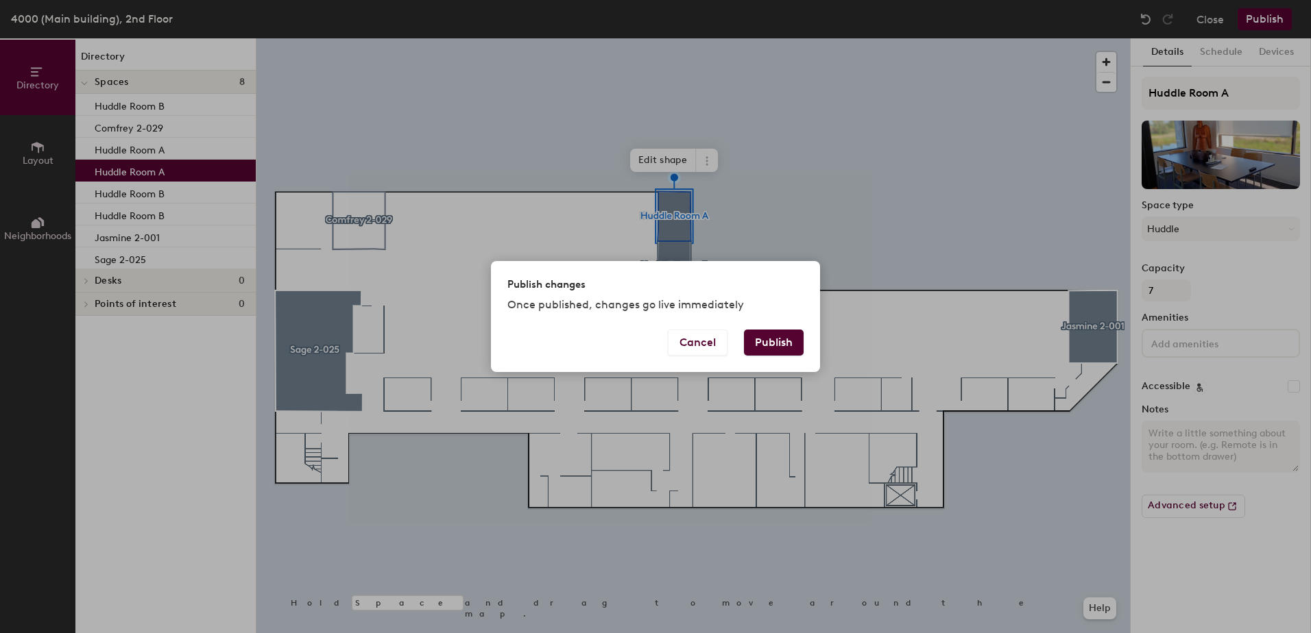
click at [783, 345] on button "Publish" at bounding box center [774, 343] width 60 height 26
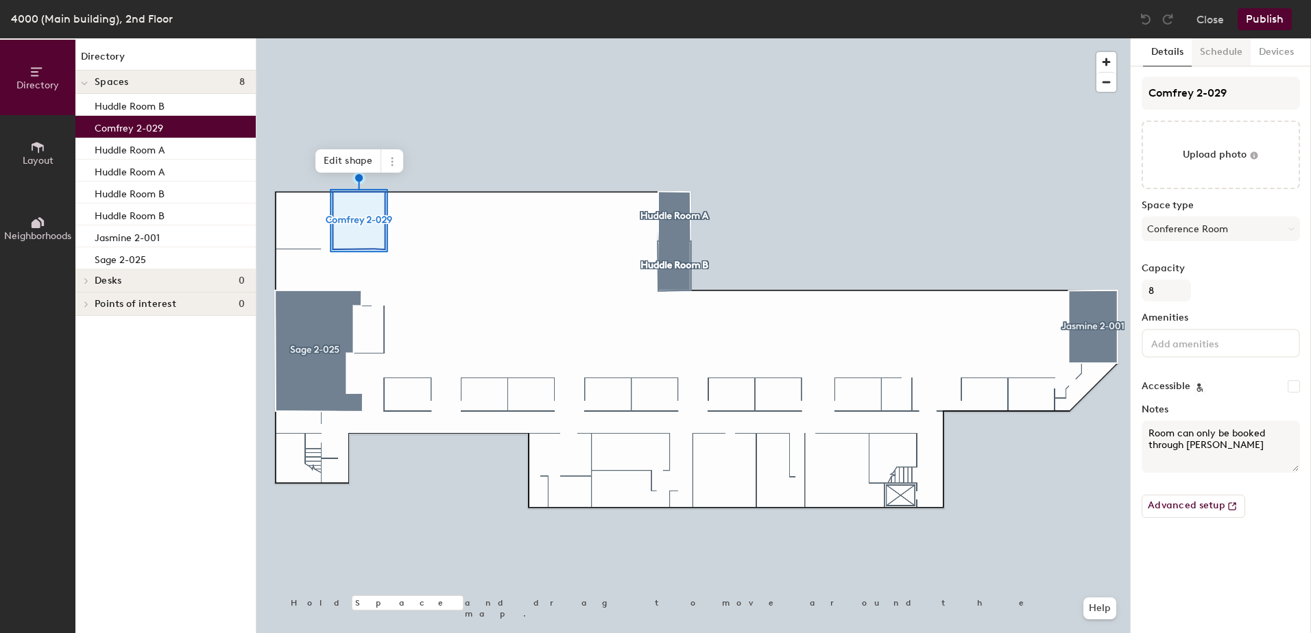
click at [1208, 50] on button "Schedule" at bounding box center [1220, 52] width 59 height 28
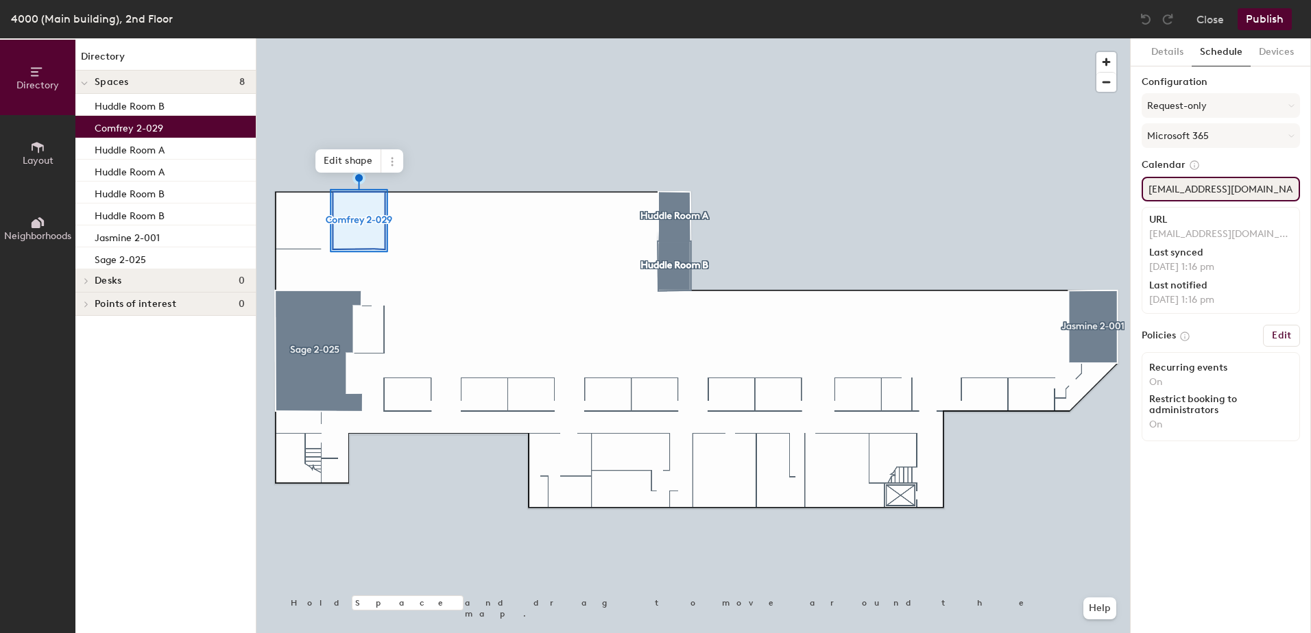
click at [1116, 190] on div "Directory Layout Neighborhoods Directory Spaces 8 Huddle Room B Comfrey 2-029 H…" at bounding box center [655, 335] width 1311 height 595
type input "ComfreyConferenceRoom@elcompanies.net"
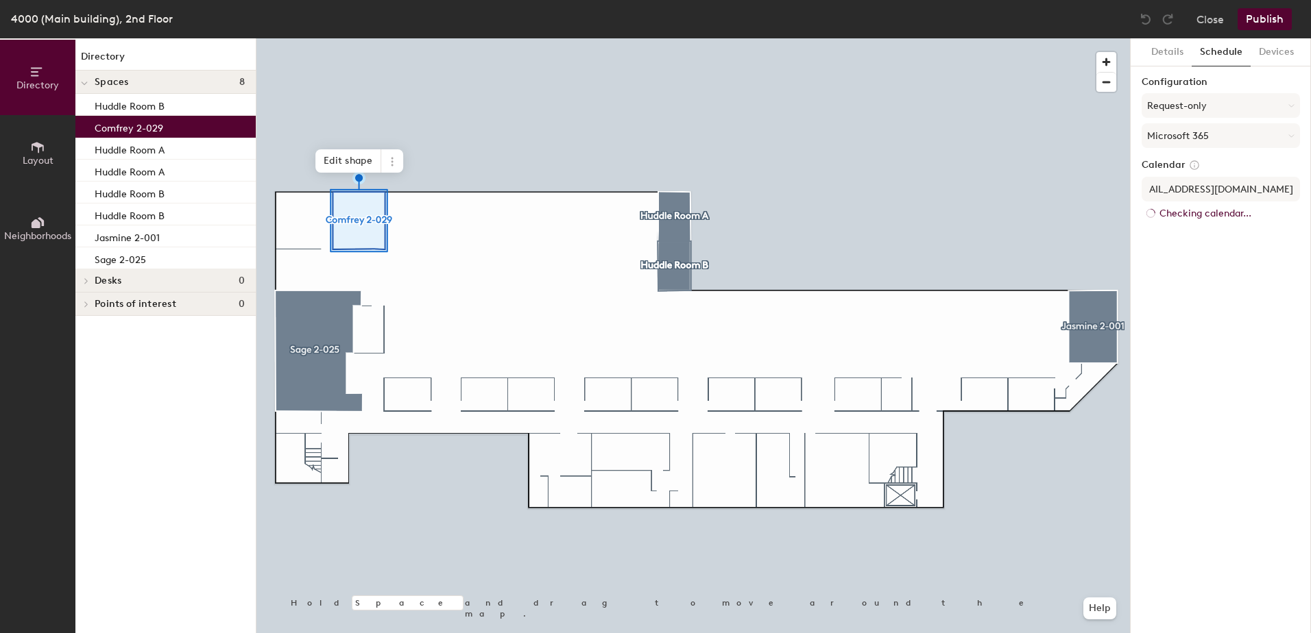
scroll to position [0, 0]
click at [1287, 338] on h6 "Edit" at bounding box center [1281, 335] width 19 height 11
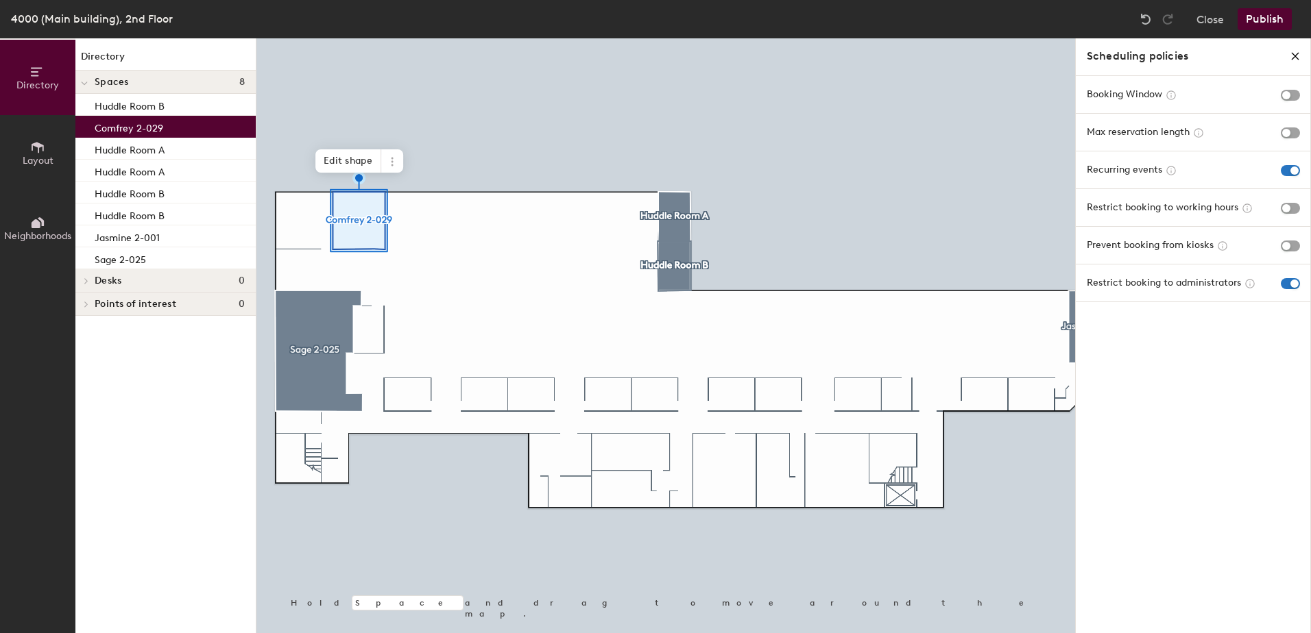
click at [1299, 52] on icon "close policies" at bounding box center [1294, 56] width 11 height 11
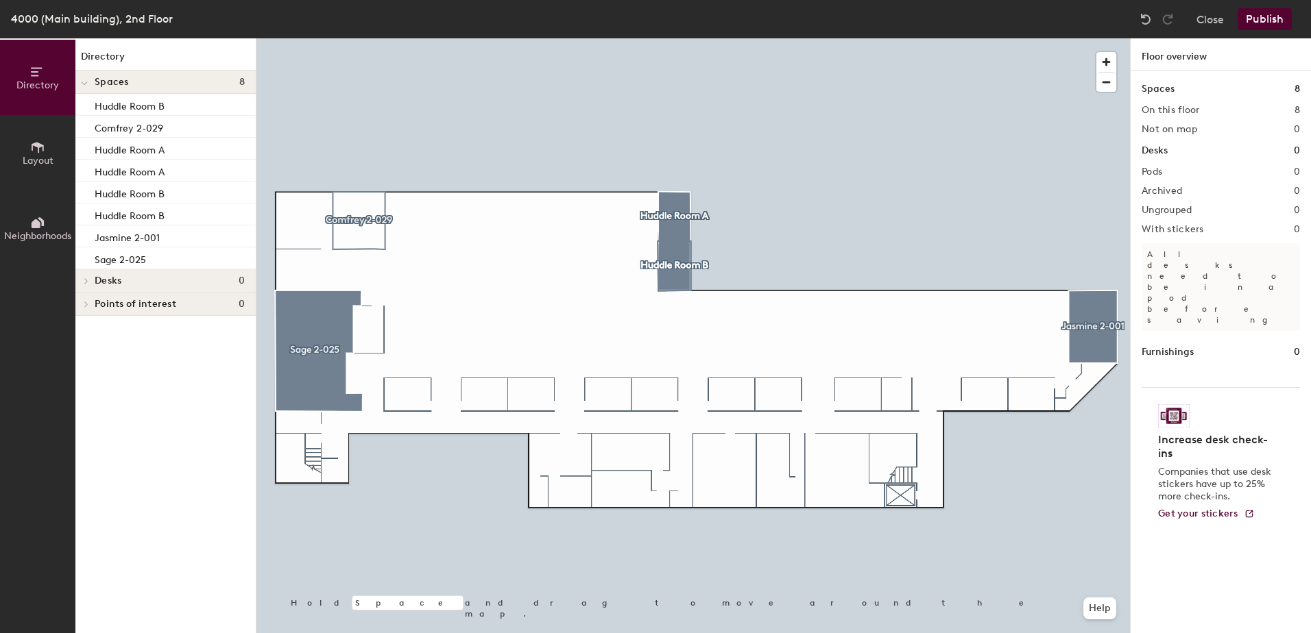
click at [1258, 20] on button "Publish" at bounding box center [1264, 19] width 54 height 22
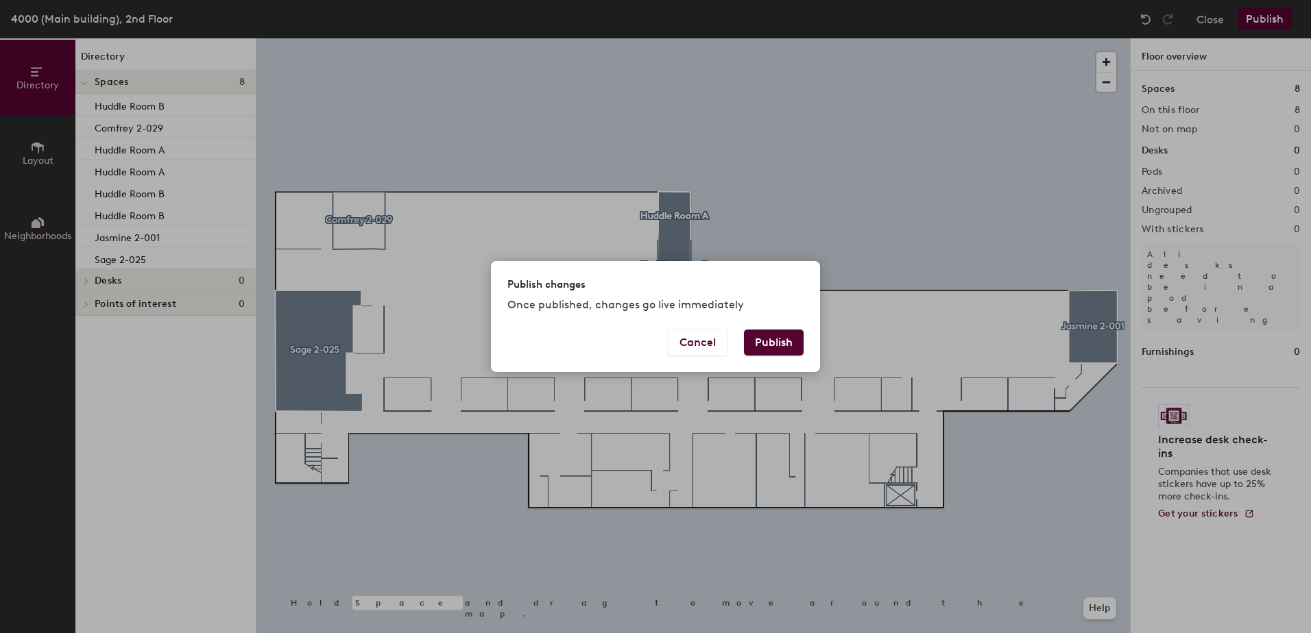
click at [758, 349] on button "Publish" at bounding box center [774, 343] width 60 height 26
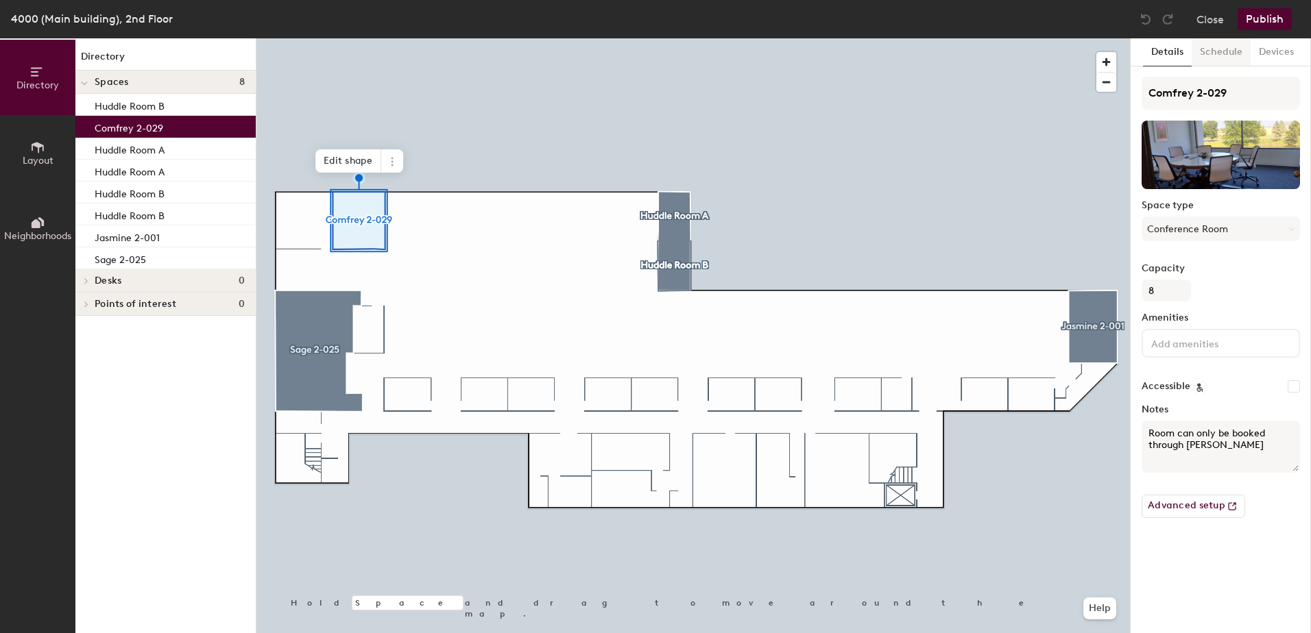
click at [1224, 50] on button "Schedule" at bounding box center [1220, 52] width 59 height 28
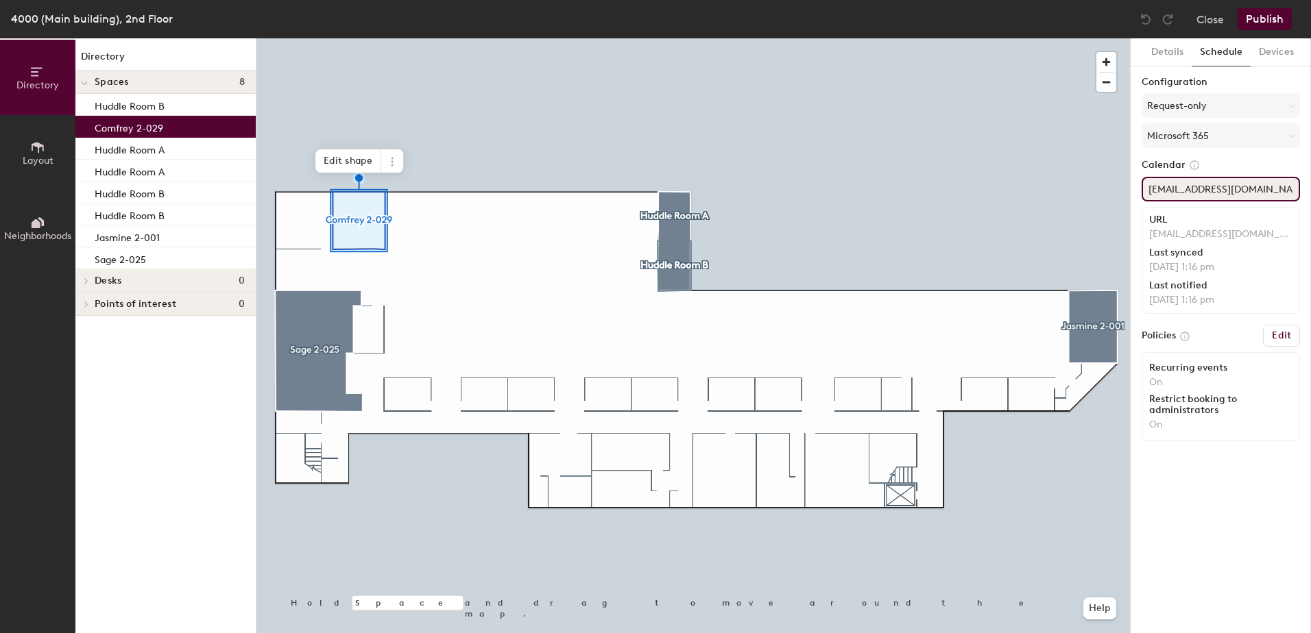
click at [1126, 188] on div "Directory Layout Neighborhoods Directory Spaces 8 Huddle Room B Comfrey 2-029 H…" at bounding box center [655, 335] width 1311 height 595
type input "[EMAIL_ADDRESS][DOMAIN_NAME]"
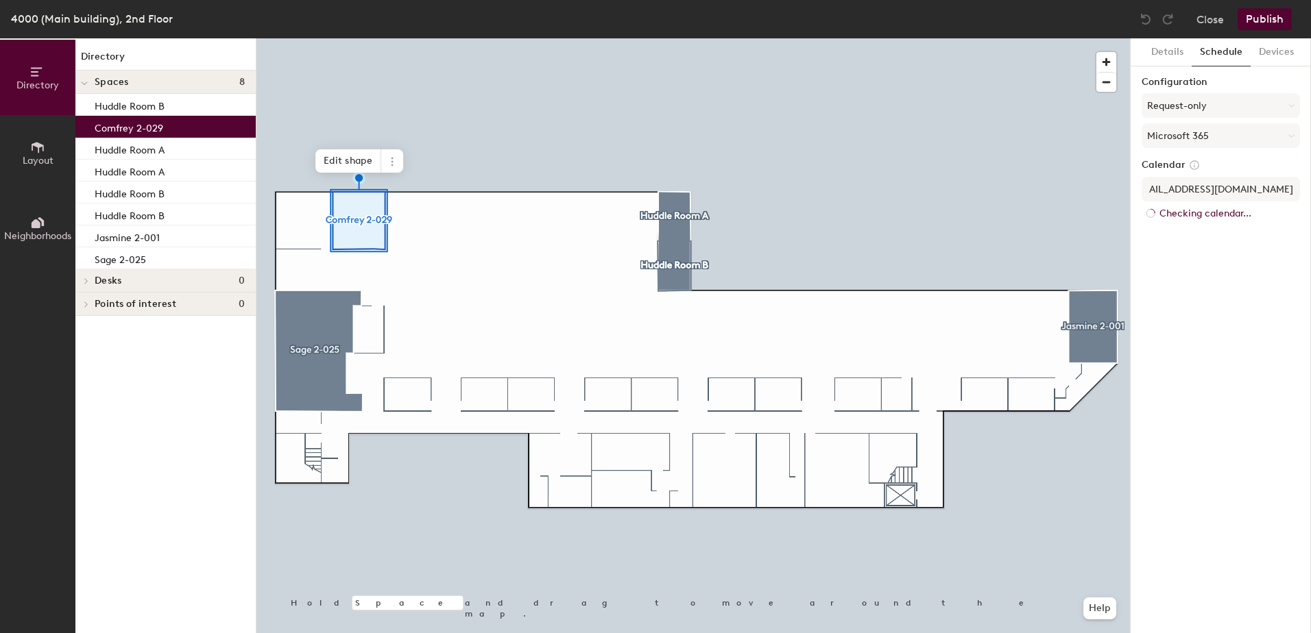
click at [1204, 509] on div "Details Schedule Devices Configuration Request-only Microsoft 365 Calendar [EMA…" at bounding box center [1220, 335] width 180 height 595
click at [1204, 226] on div "URL [EMAIL_ADDRESS][DOMAIN_NAME]" at bounding box center [1220, 228] width 143 height 26
click at [1280, 333] on h6 "Edit" at bounding box center [1281, 335] width 19 height 11
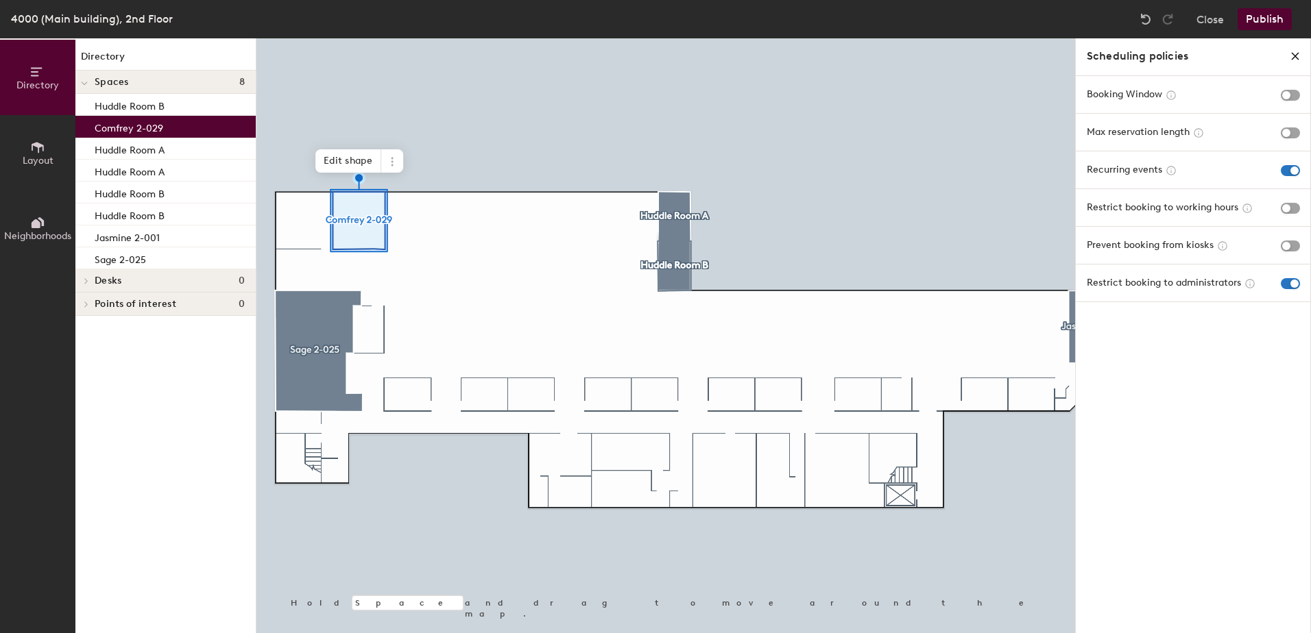
click at [1289, 58] on icon "close policies" at bounding box center [1294, 56] width 11 height 11
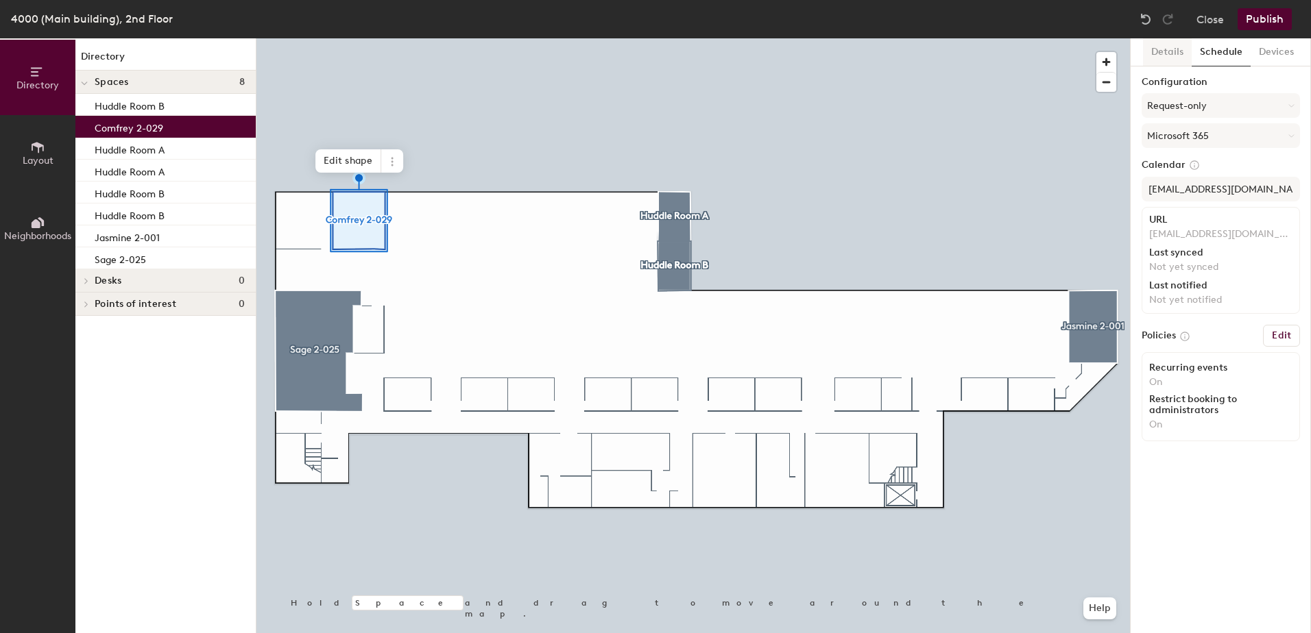
click at [1165, 45] on button "Details" at bounding box center [1167, 52] width 49 height 28
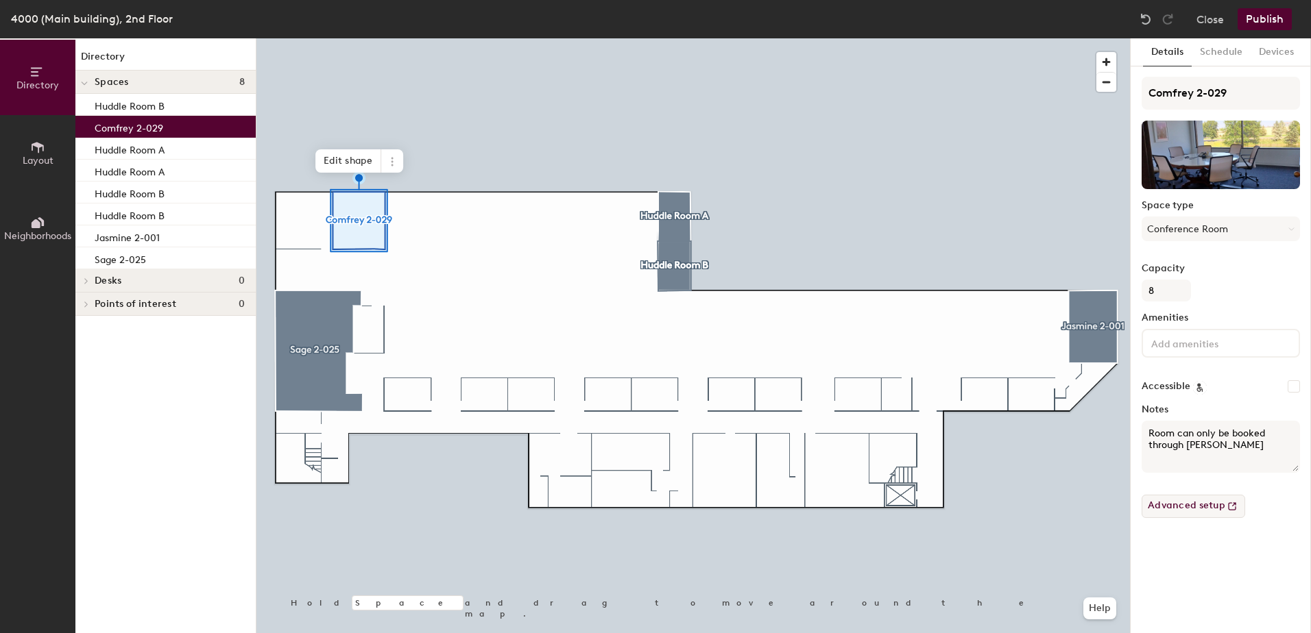
click at [1166, 506] on button "Advanced setup" at bounding box center [1193, 506] width 104 height 23
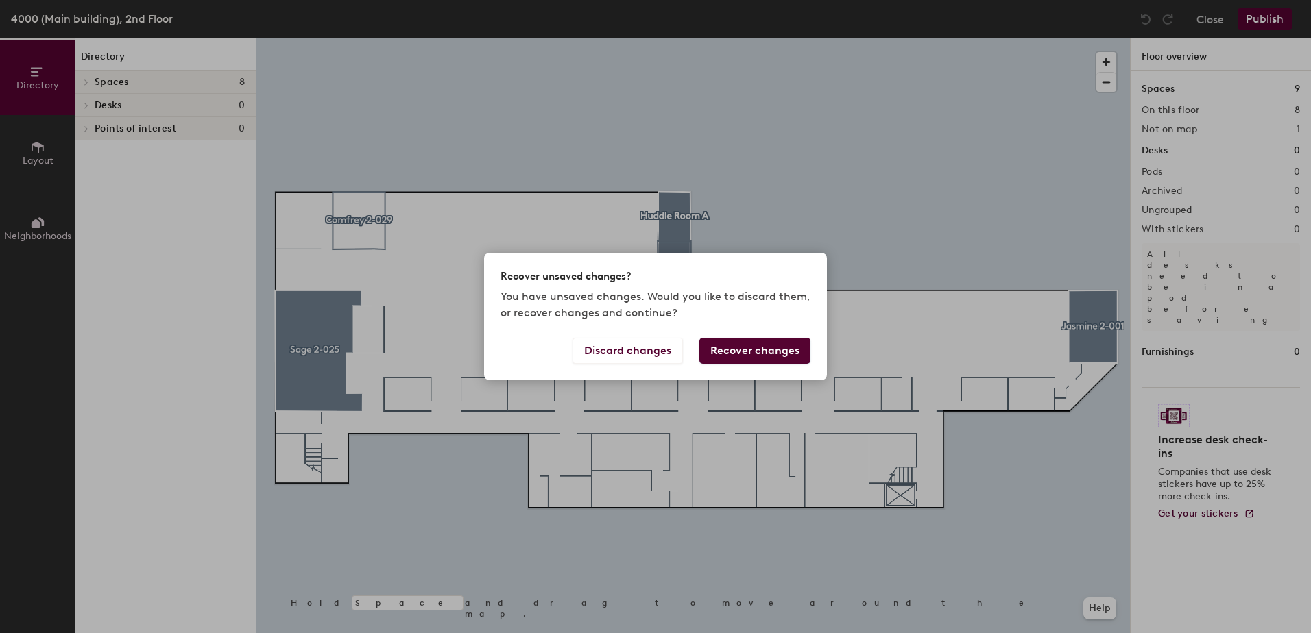
click at [728, 348] on button "Recover changes" at bounding box center [754, 351] width 111 height 26
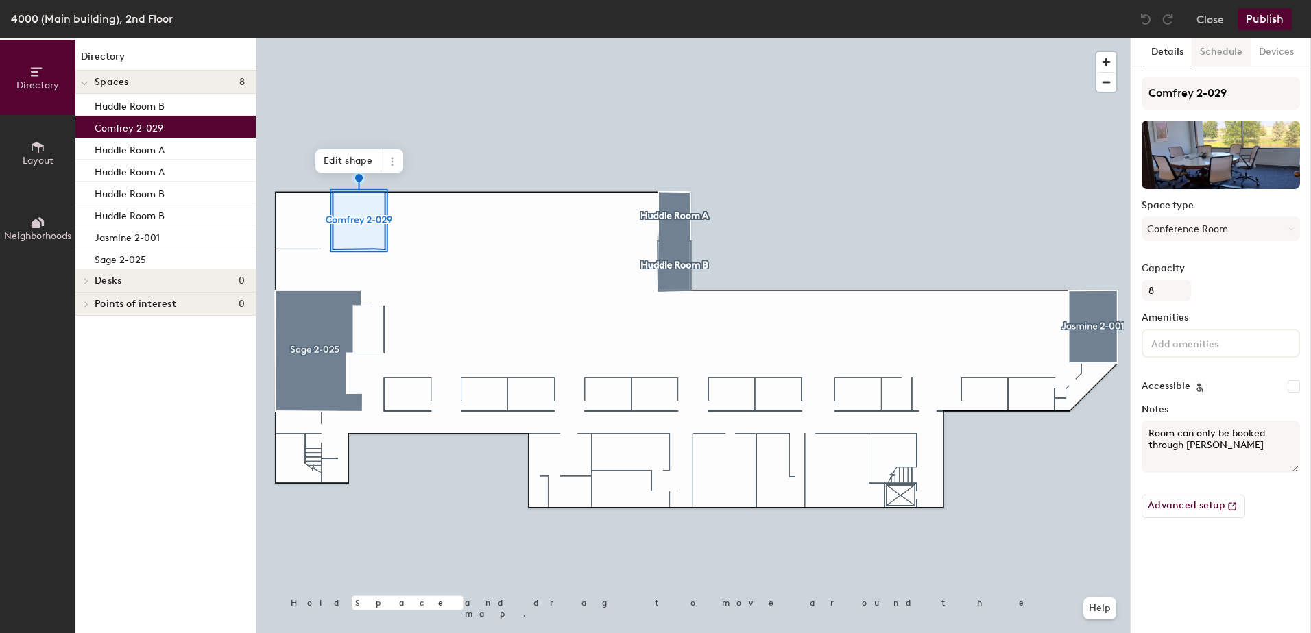
click at [1221, 47] on button "Schedule" at bounding box center [1220, 52] width 59 height 28
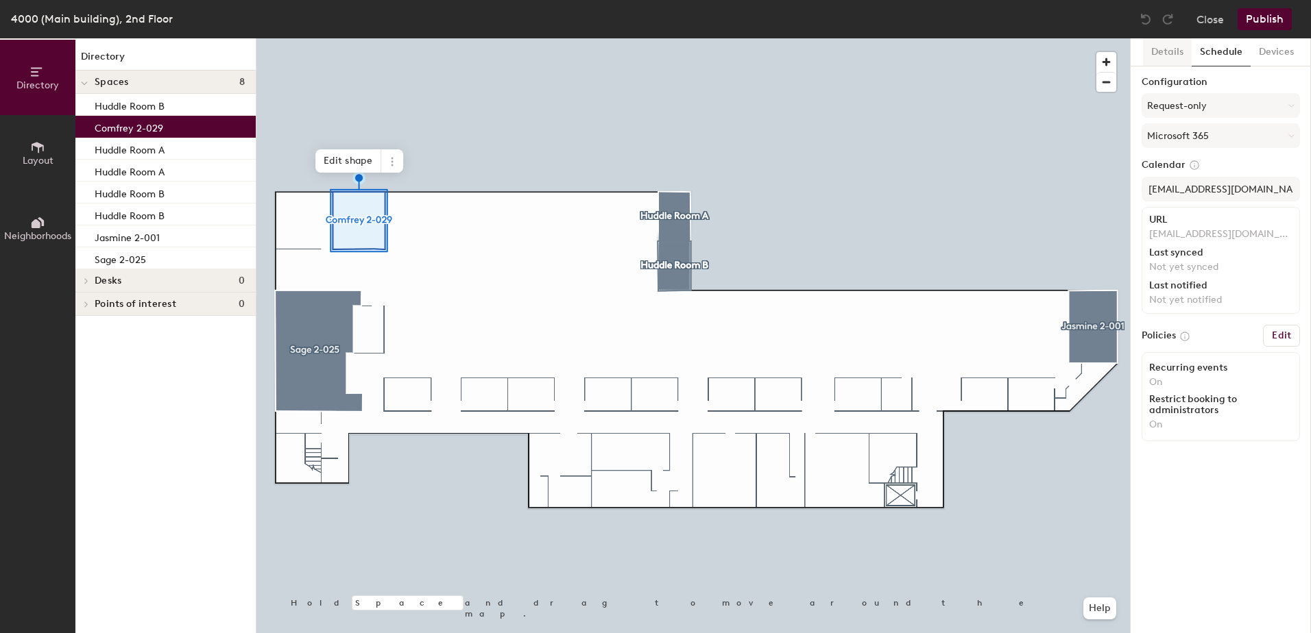
click at [1174, 48] on button "Details" at bounding box center [1167, 52] width 49 height 28
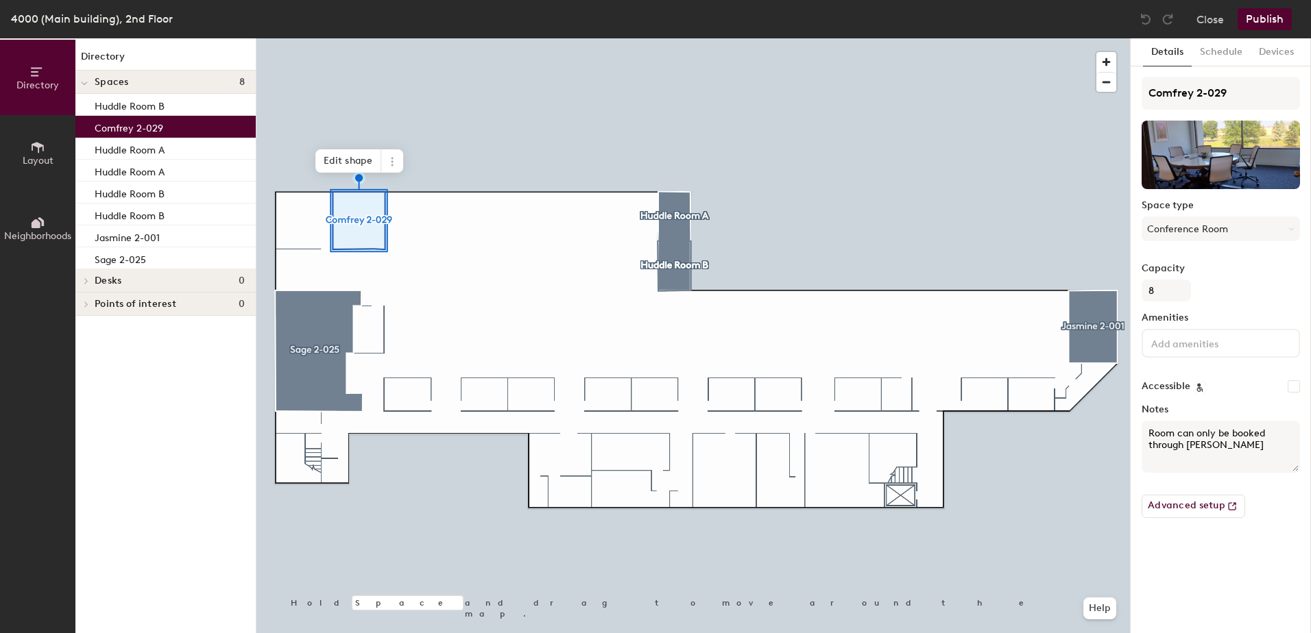
click at [1256, 21] on button "Publish" at bounding box center [1264, 19] width 54 height 22
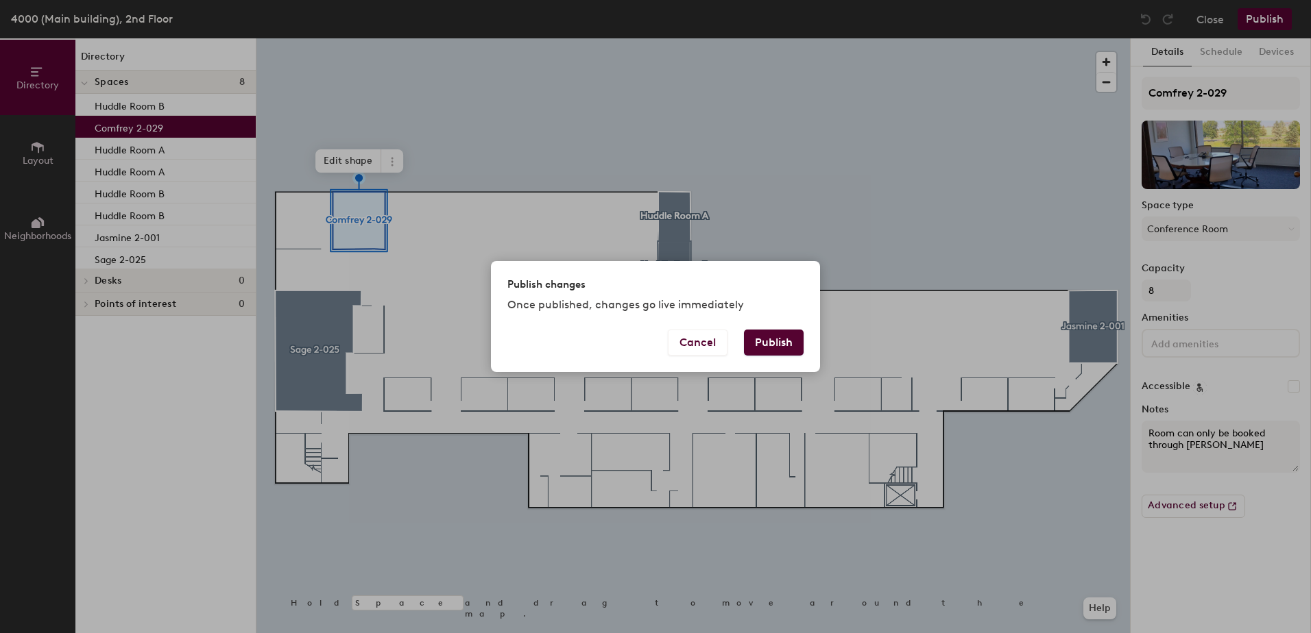
click at [753, 348] on button "Publish" at bounding box center [774, 343] width 60 height 26
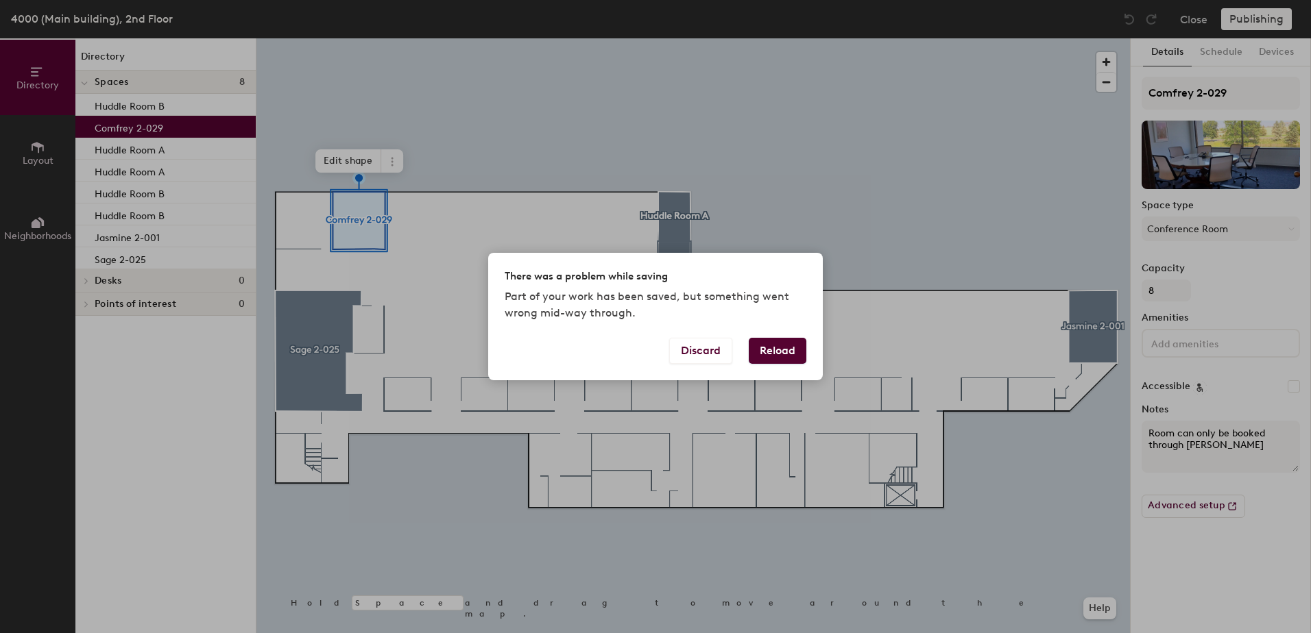
click at [762, 352] on button "Reload" at bounding box center [778, 351] width 58 height 26
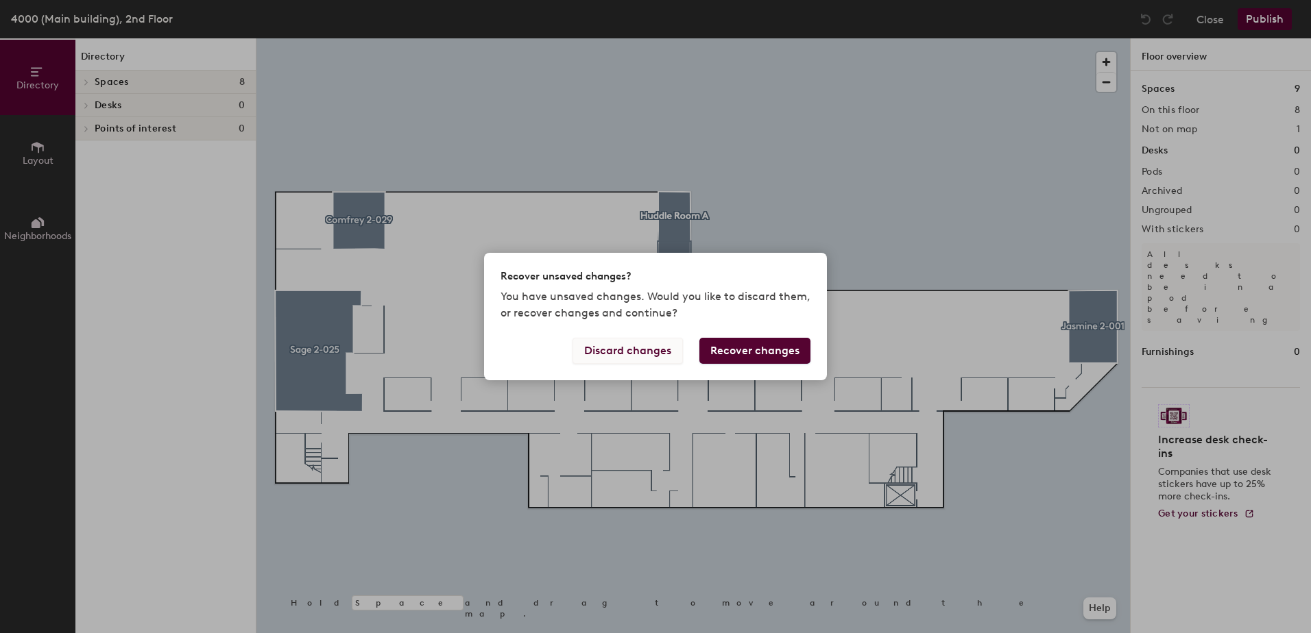
click at [655, 349] on button "Discard changes" at bounding box center [627, 351] width 110 height 26
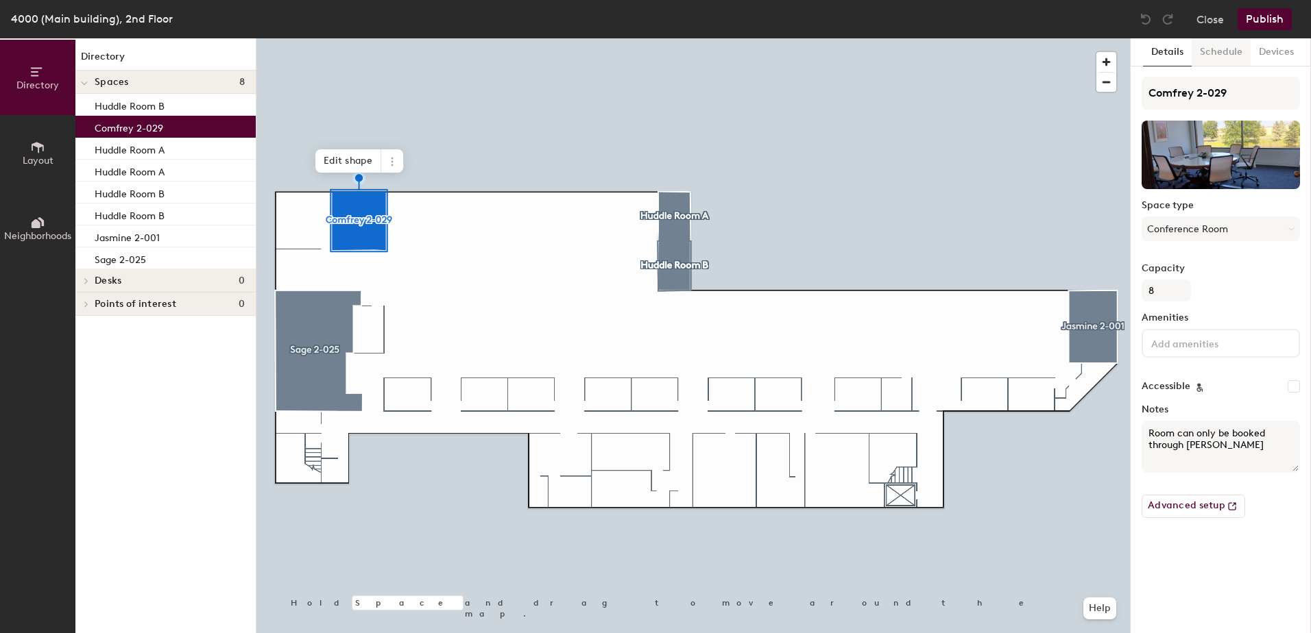
click at [1211, 47] on button "Schedule" at bounding box center [1220, 52] width 59 height 28
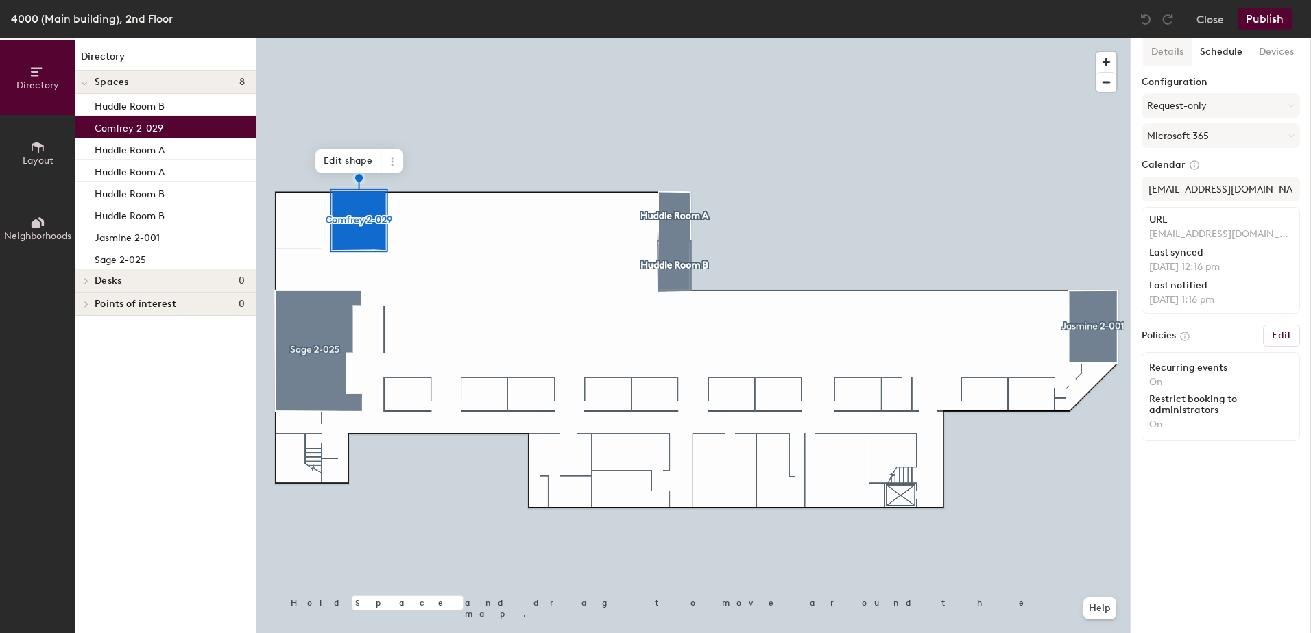
click at [1168, 49] on button "Details" at bounding box center [1167, 52] width 49 height 28
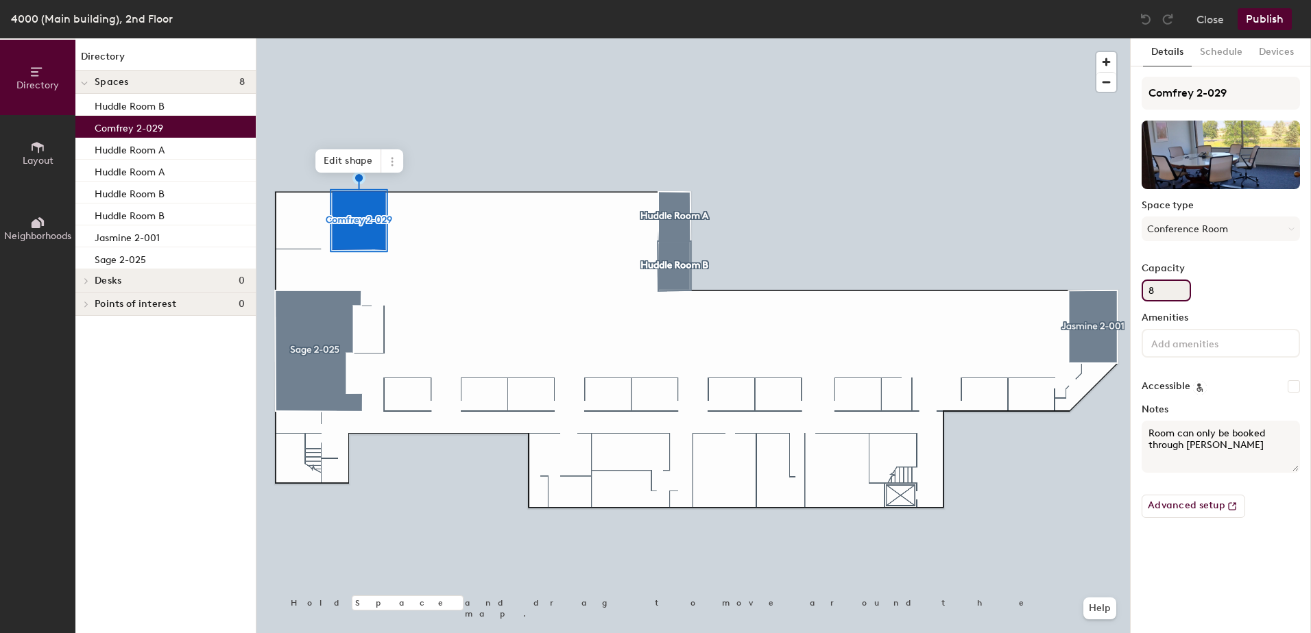
click at [1129, 278] on div "Directory Layout Neighborhoods Directory Spaces 8 Huddle Room B Comfrey 2-029 H…" at bounding box center [655, 335] width 1311 height 595
type input "7"
click at [1216, 56] on button "Schedule" at bounding box center [1220, 52] width 59 height 28
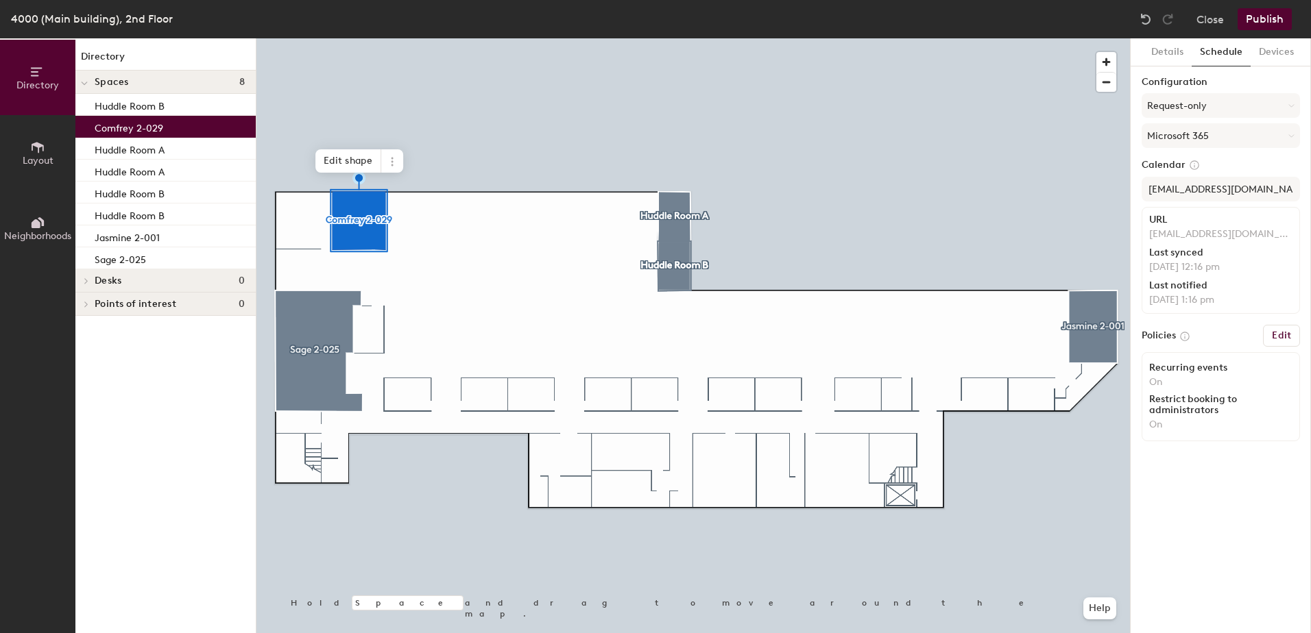
click at [1264, 15] on button "Publish" at bounding box center [1264, 19] width 54 height 22
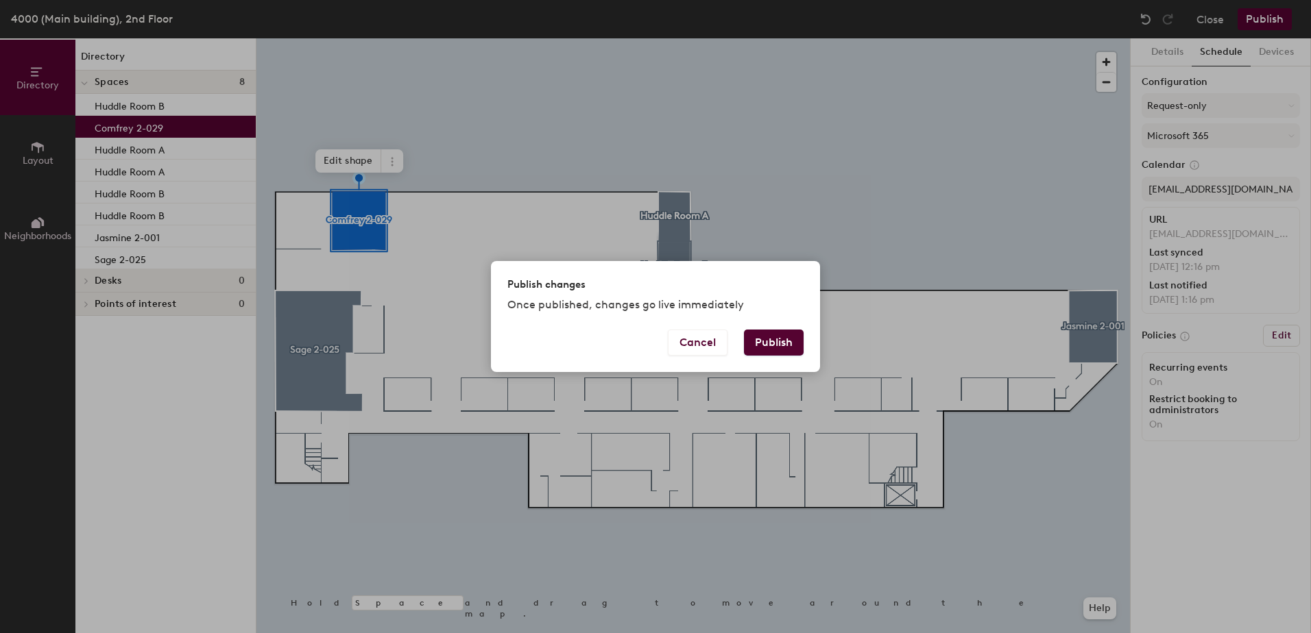
click at [755, 332] on button "Publish" at bounding box center [774, 343] width 60 height 26
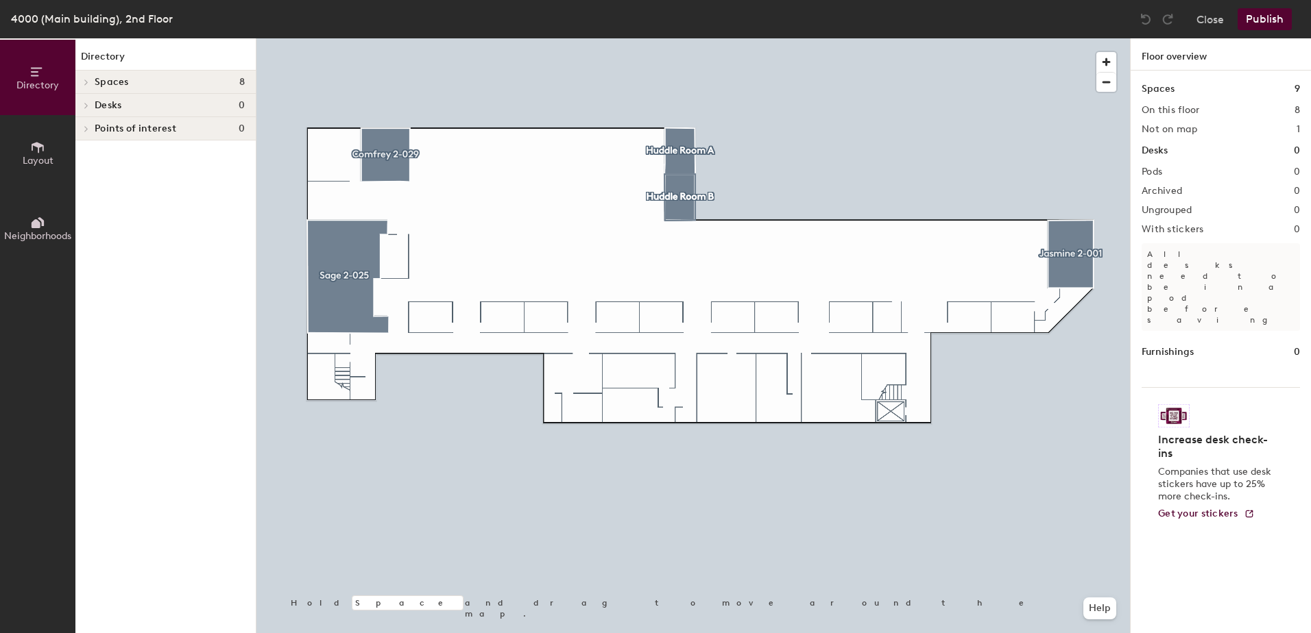
click at [118, 79] on span "Spaces" at bounding box center [112, 82] width 34 height 11
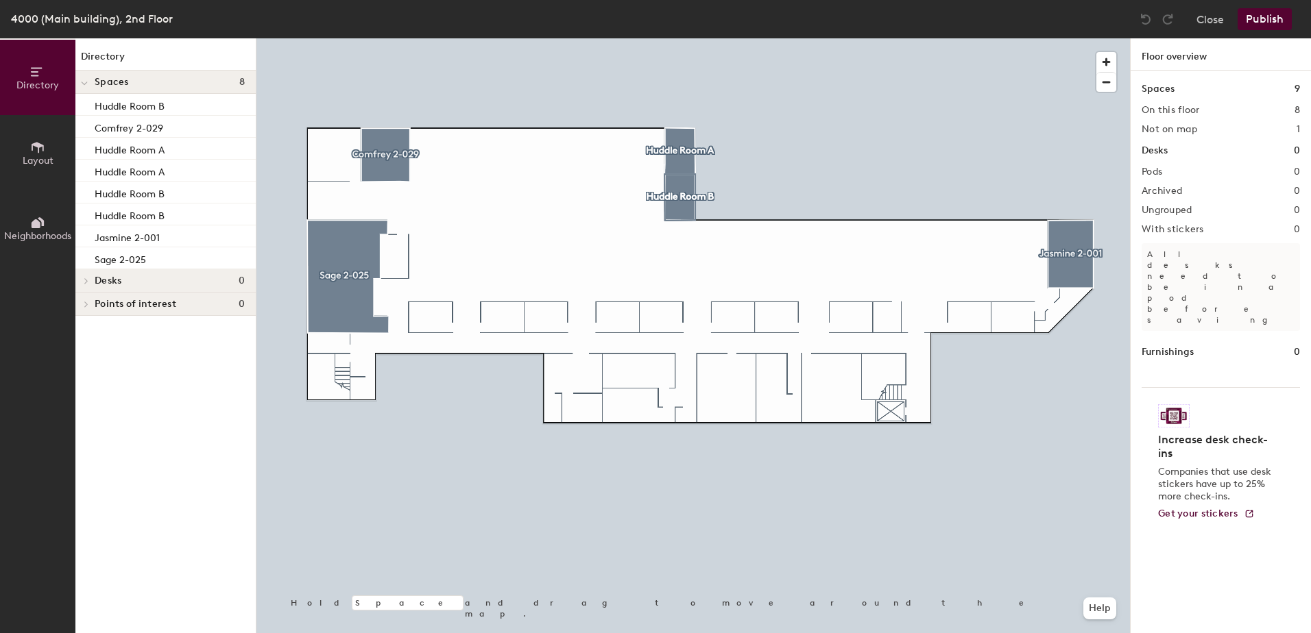
click at [87, 280] on icon at bounding box center [86, 281] width 5 height 7
click at [87, 280] on icon at bounding box center [84, 282] width 7 height 5
click at [1211, 21] on button "Close" at bounding box center [1209, 19] width 27 height 22
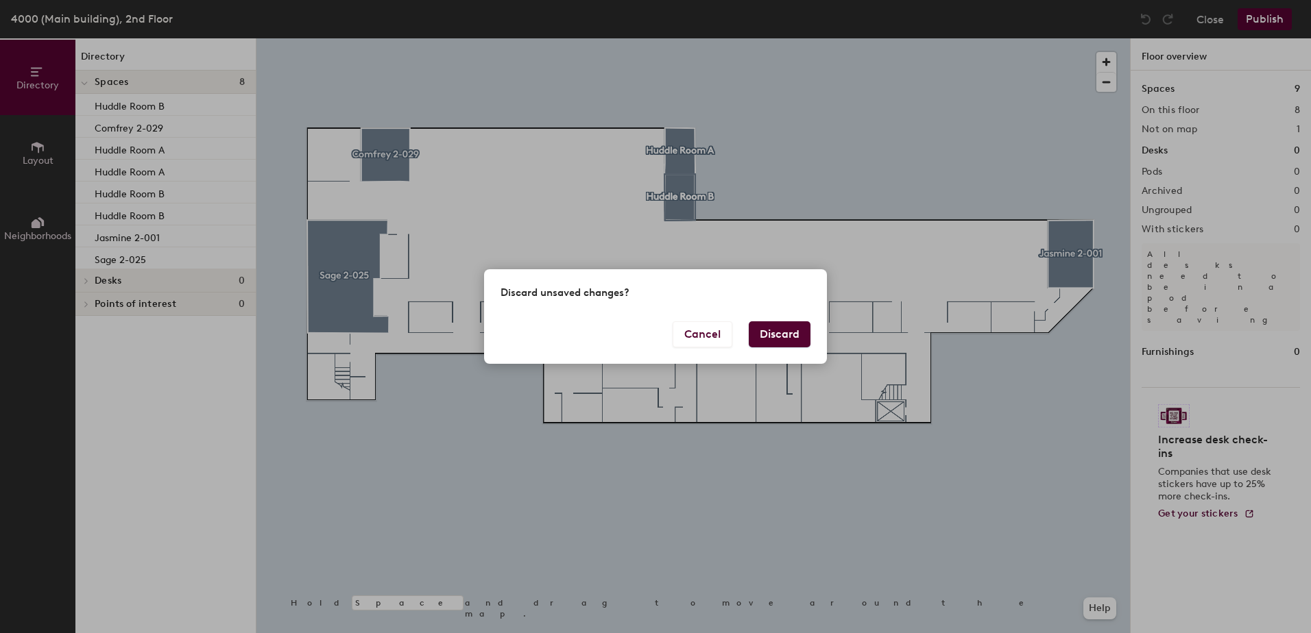
click at [762, 327] on button "Discard" at bounding box center [780, 334] width 62 height 26
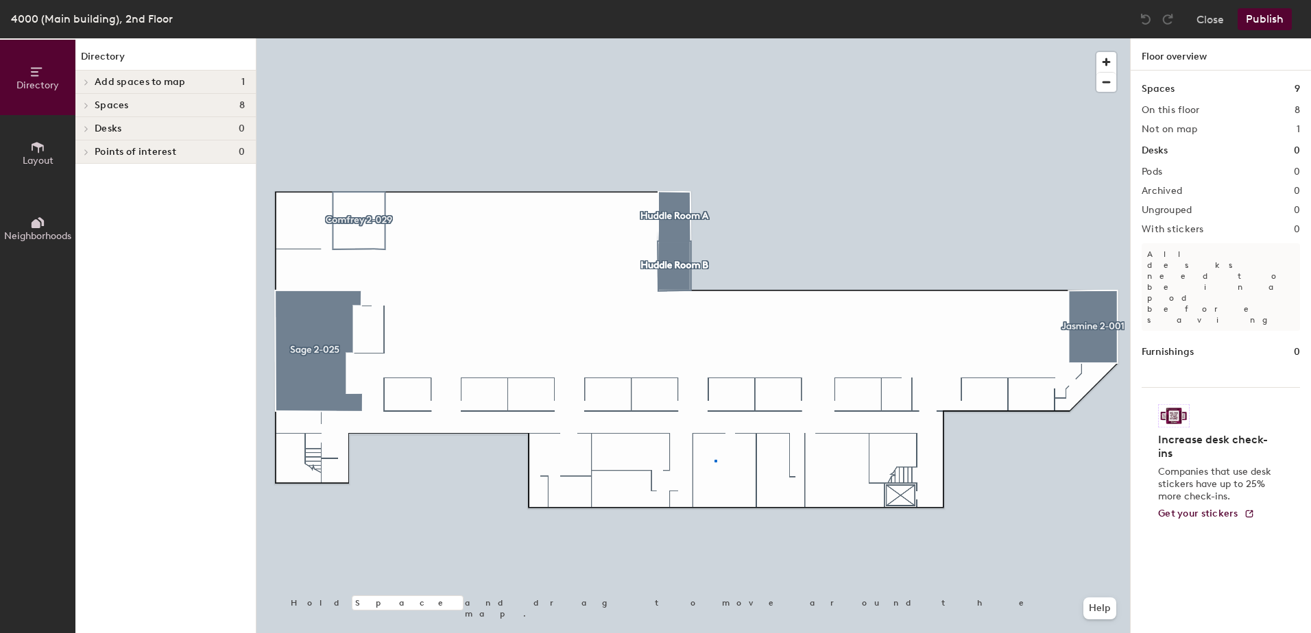
click at [712, 38] on div at bounding box center [692, 38] width 873 height 0
click at [712, 459] on div at bounding box center [714, 460] width 5 height 3
click at [712, 38] on div at bounding box center [692, 38] width 873 height 0
click at [712, 459] on div at bounding box center [713, 460] width 3 height 3
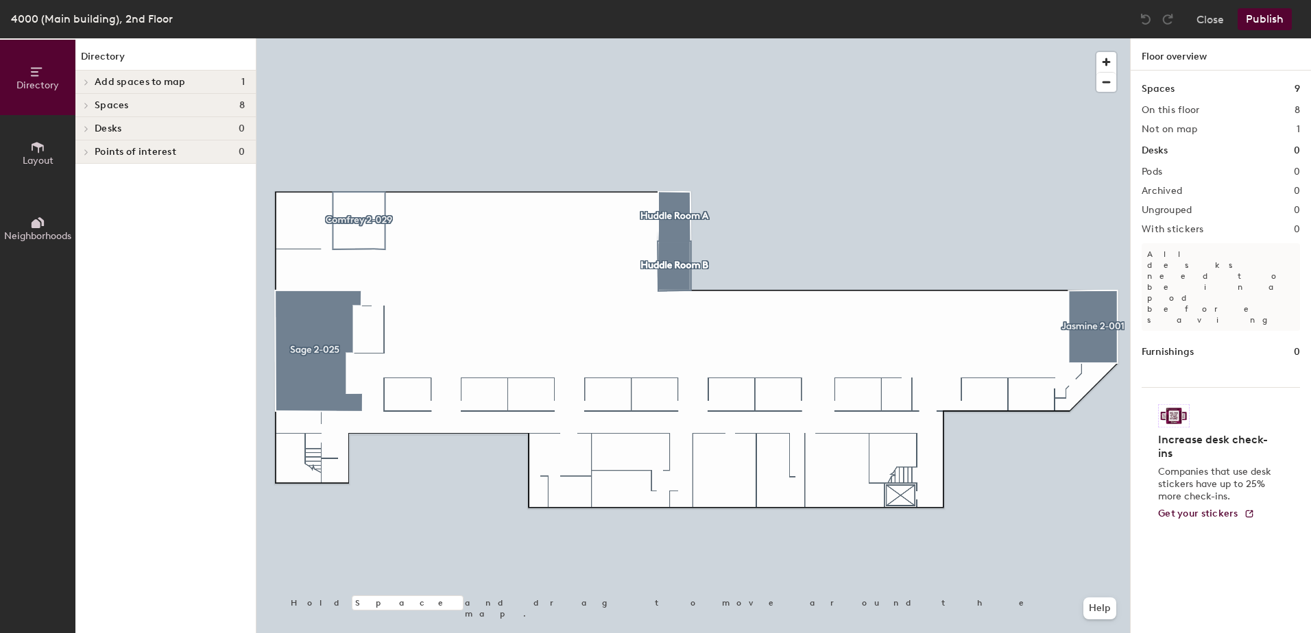
click at [163, 81] on span "Add spaces to map" at bounding box center [140, 82] width 91 height 11
click at [126, 106] on p "Neroli 2-040" at bounding box center [124, 105] width 58 height 16
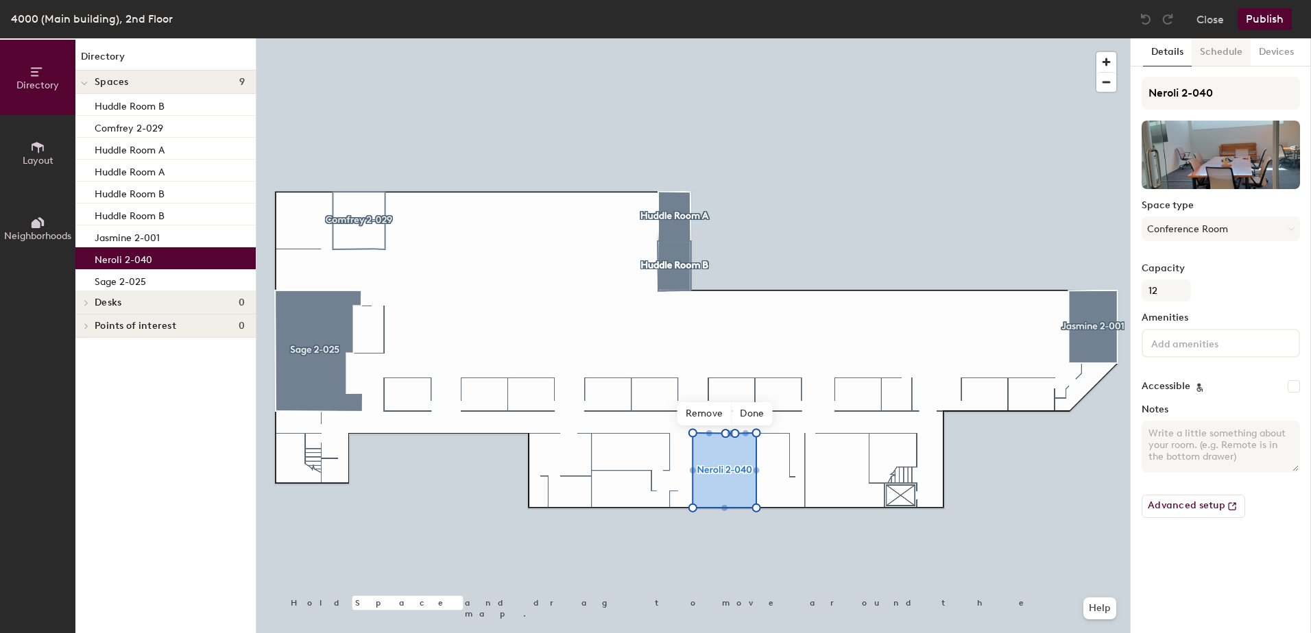
click at [1228, 56] on button "Schedule" at bounding box center [1220, 52] width 59 height 28
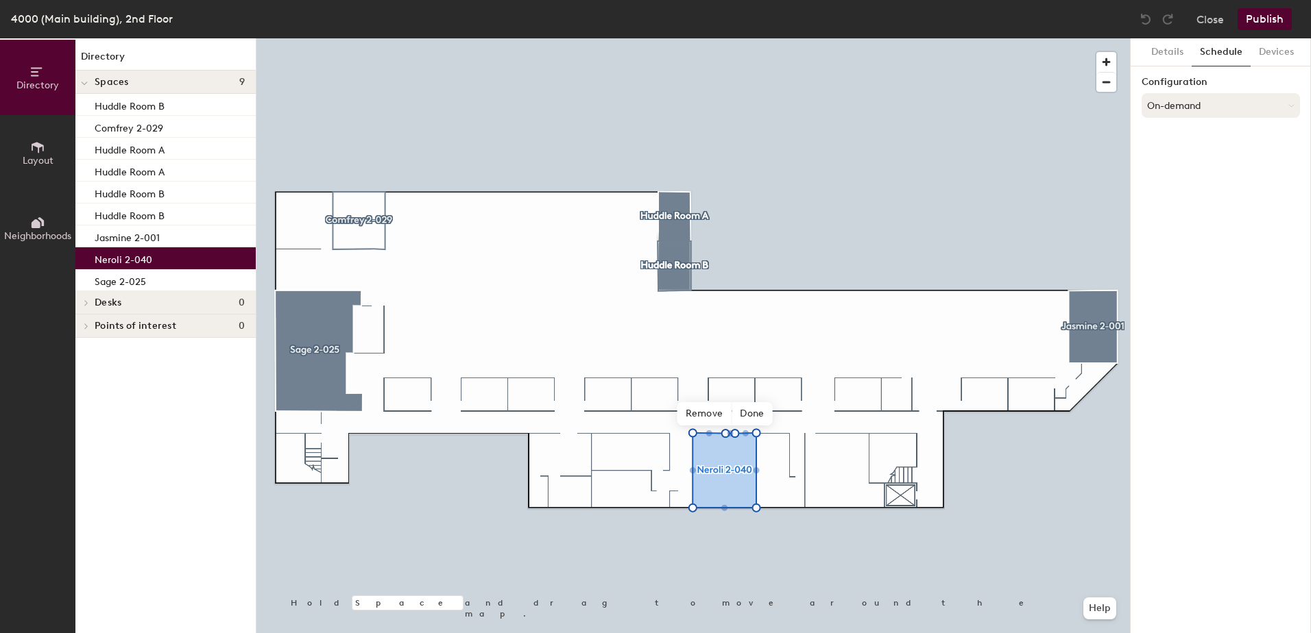
click at [1178, 111] on button "On-demand" at bounding box center [1220, 105] width 158 height 25
click at [1175, 157] on div "Scheduled" at bounding box center [1220, 160] width 157 height 21
click at [1176, 138] on button "Select account" at bounding box center [1220, 135] width 158 height 25
click at [1175, 190] on div "Microsoft 365" at bounding box center [1220, 190] width 157 height 21
click at [1176, 185] on input at bounding box center [1220, 189] width 158 height 25
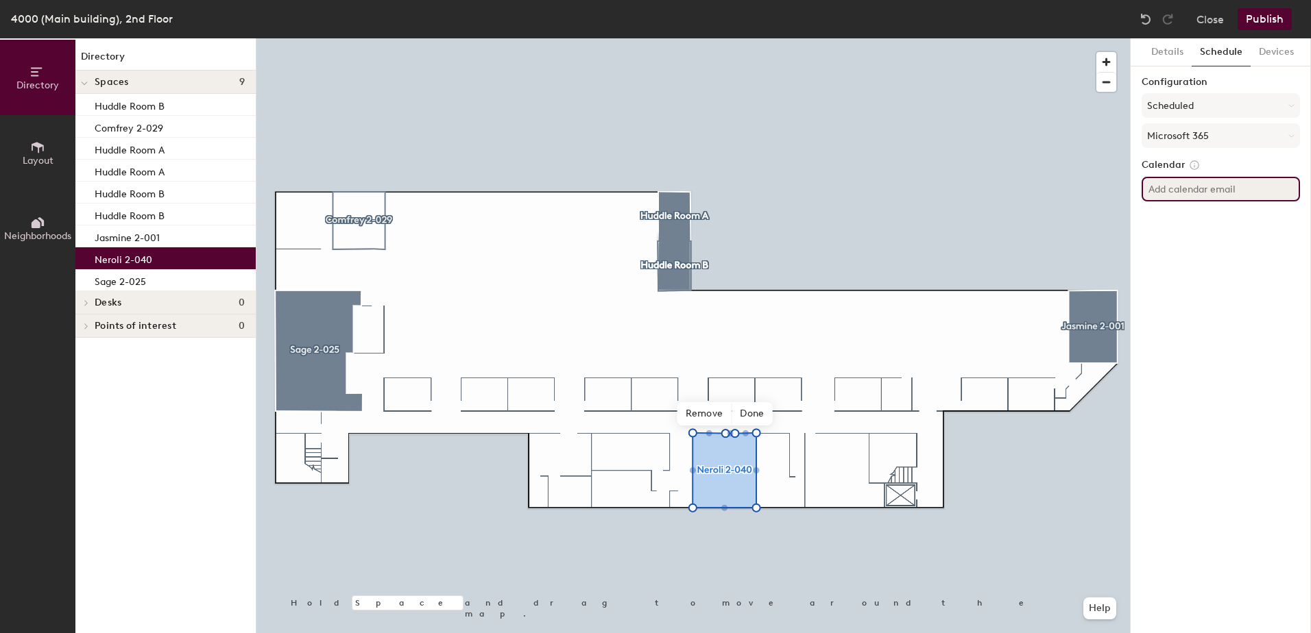
click at [1201, 195] on input at bounding box center [1220, 189] width 158 height 25
paste input "[EMAIL_ADDRESS][DOMAIN_NAME]"
type input "[EMAIL_ADDRESS][DOMAIN_NAME]"
click at [1199, 261] on div "Details Schedule Devices Configuration Scheduled Microsoft 365 Calendar [EMAIL_…" at bounding box center [1220, 335] width 180 height 595
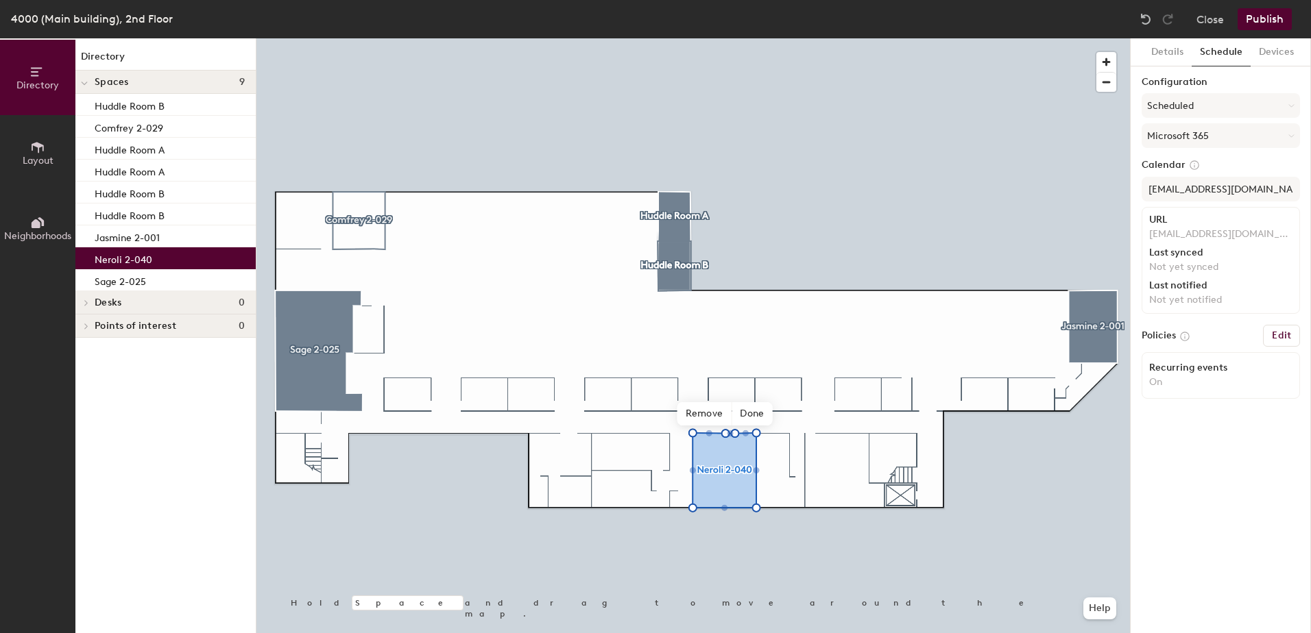
click at [1287, 333] on h6 "Edit" at bounding box center [1281, 335] width 19 height 11
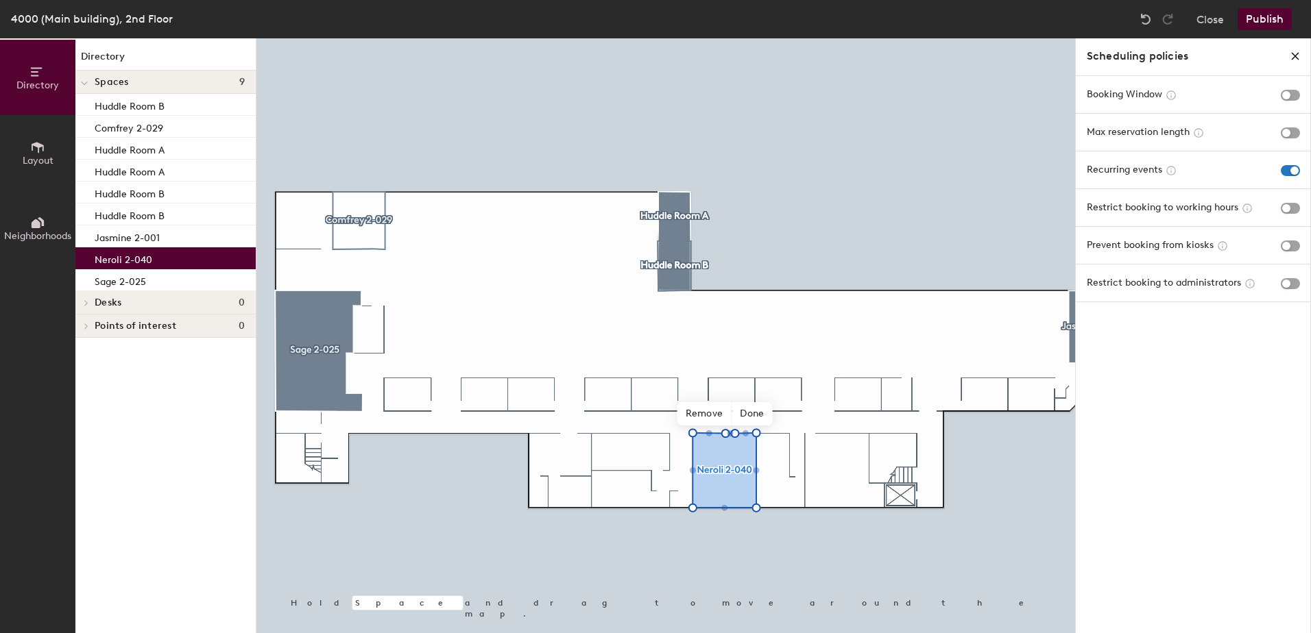
click at [1300, 54] on div "Scheduling policies" at bounding box center [1193, 56] width 236 height 36
click at [1298, 57] on icon "close policies" at bounding box center [1294, 56] width 11 height 11
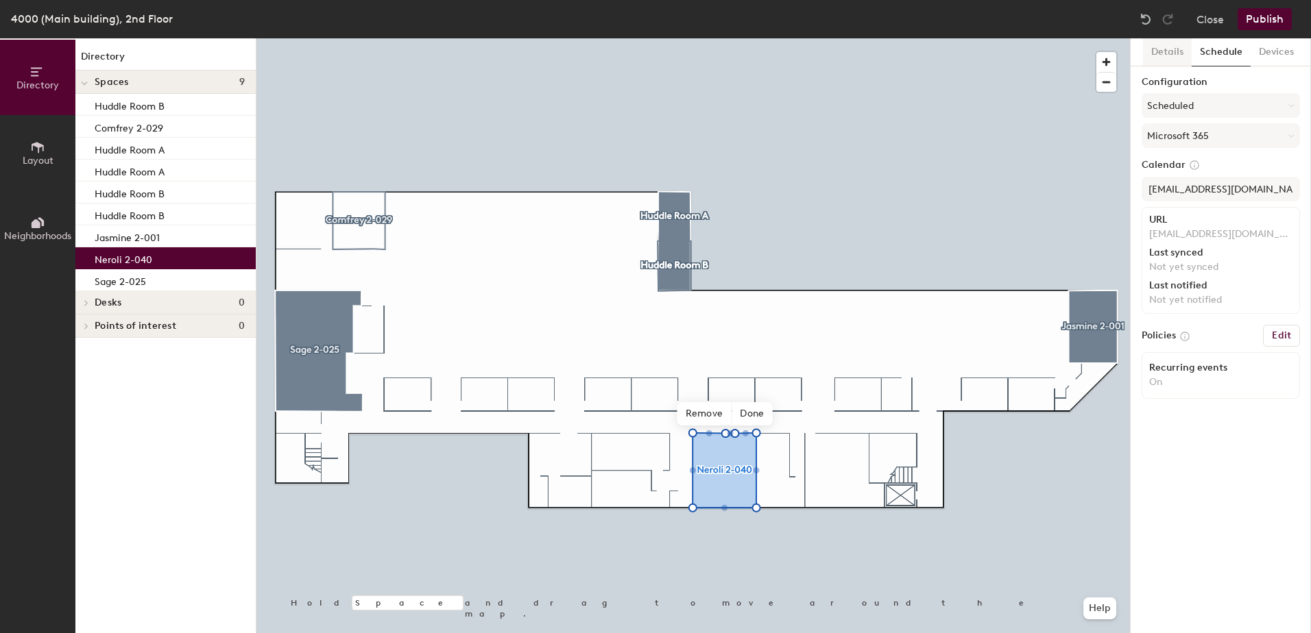
click at [1157, 53] on button "Details" at bounding box center [1167, 52] width 49 height 28
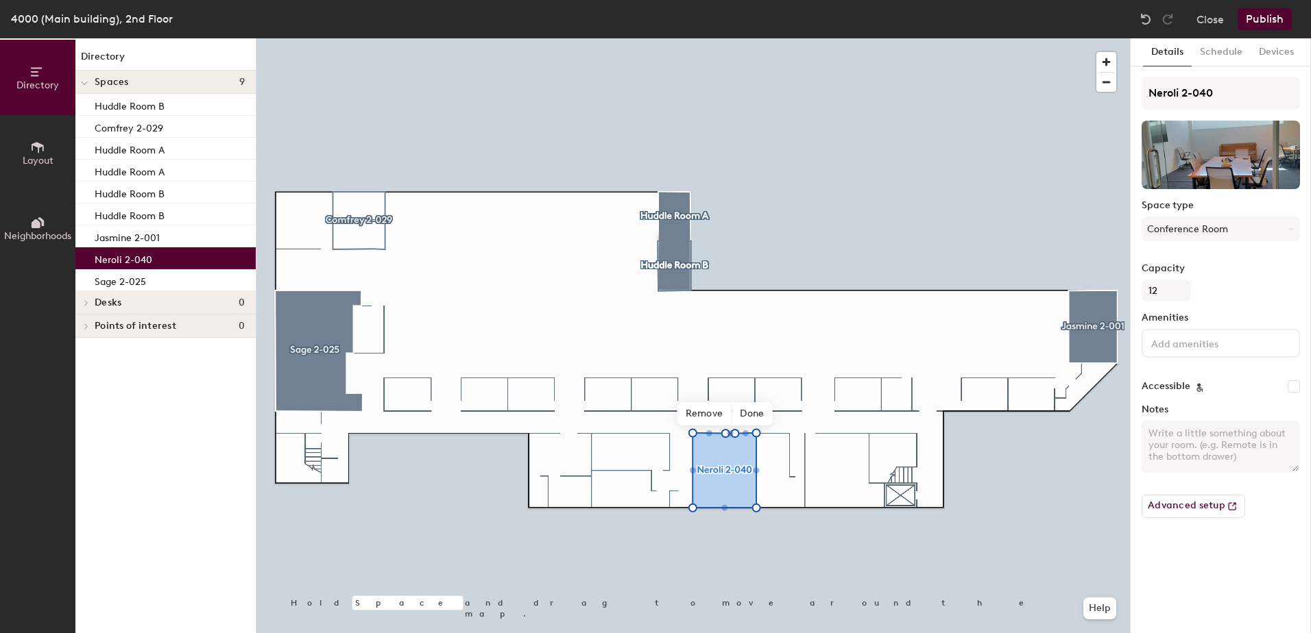
click at [1254, 20] on button "Publish" at bounding box center [1264, 19] width 54 height 22
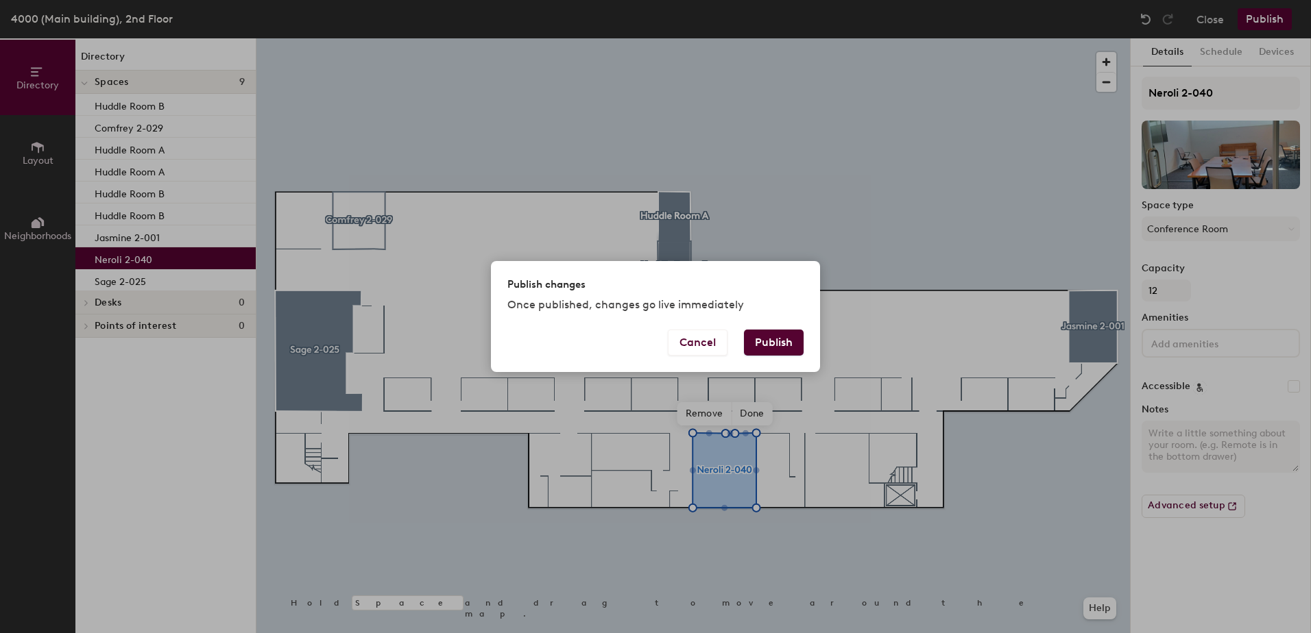
click at [797, 340] on button "Publish" at bounding box center [774, 343] width 60 height 26
